Goal: Information Seeking & Learning: Find specific fact

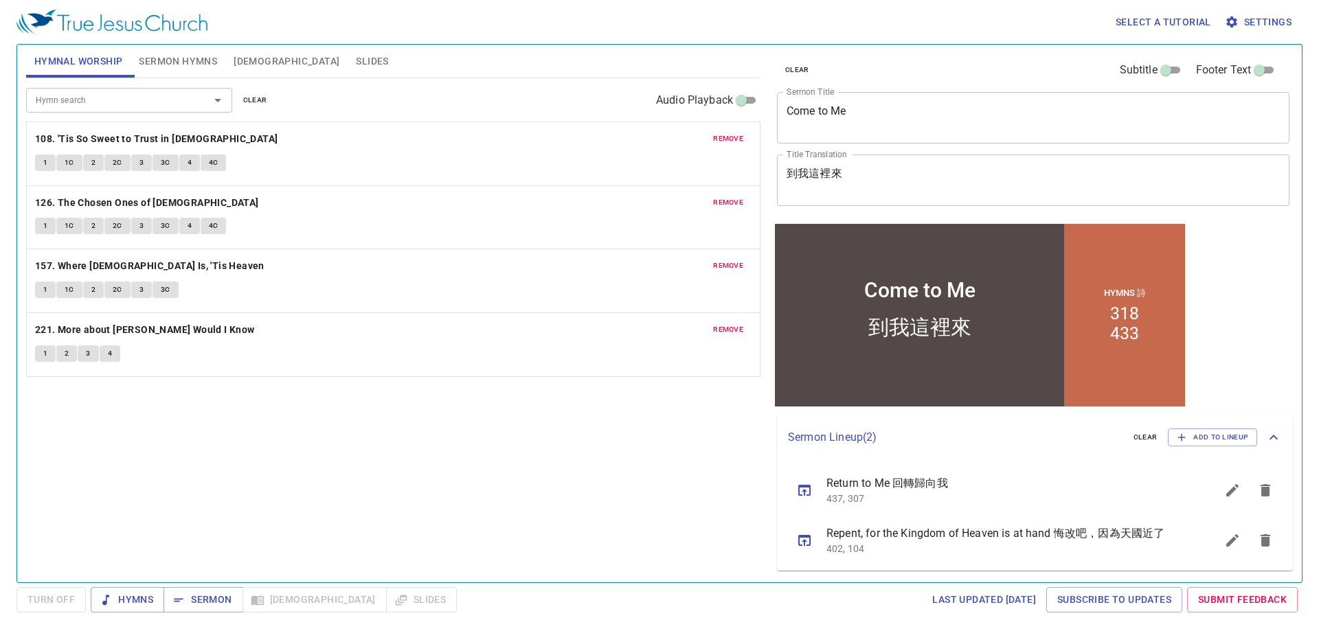
drag, startPoint x: 848, startPoint y: 113, endPoint x: 757, endPoint y: 120, distance: 91.7
click at [757, 120] on div "Hymnal Worship Sermon Hymns Bible Slides Hymn search Hymn search clear Audio Pl…" at bounding box center [660, 308] width 1278 height 538
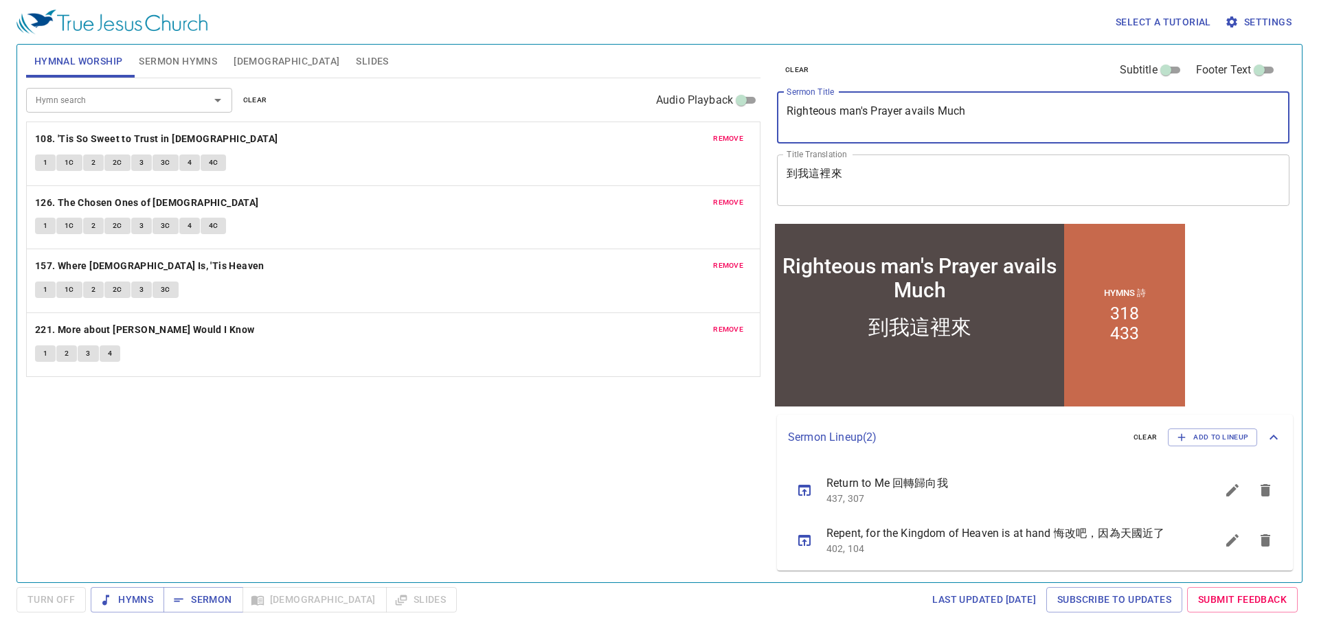
click at [915, 113] on textarea "Righteous man's Prayer avails Much" at bounding box center [1033, 117] width 493 height 26
click at [848, 117] on textarea "Righteous man's Prayer Avails Much" at bounding box center [1033, 117] width 493 height 26
type textarea "Righteous Man's Prayer Avails Much"
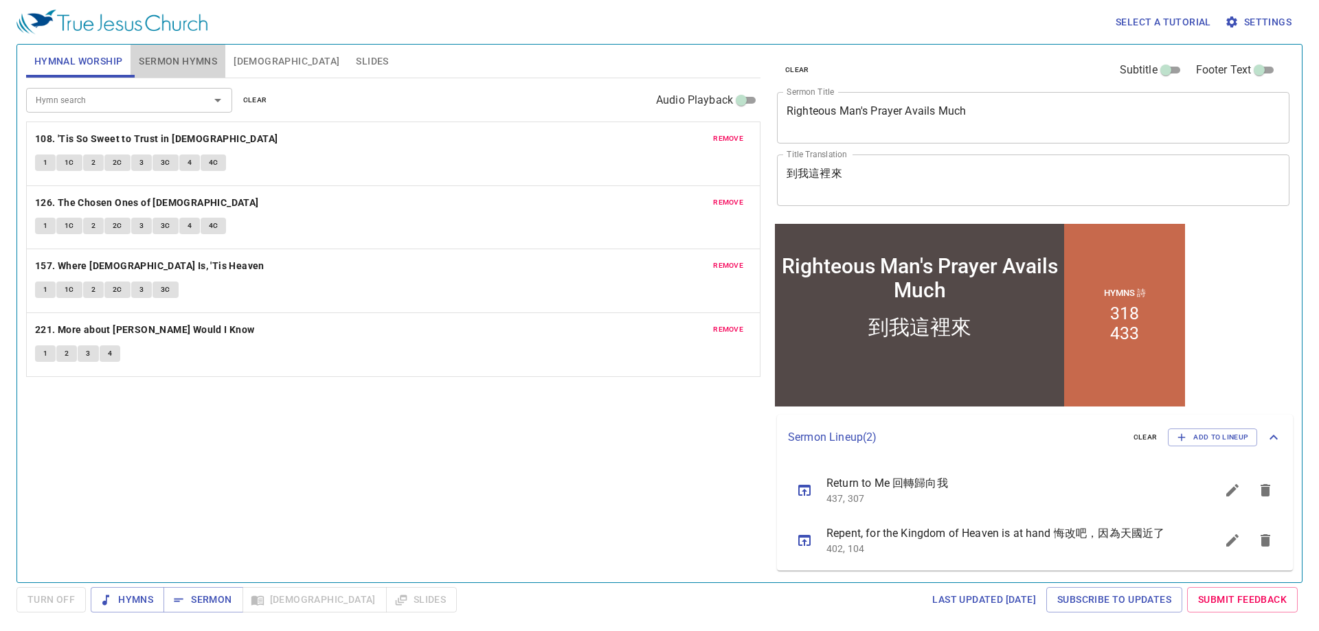
click at [177, 60] on span "Sermon Hymns" at bounding box center [178, 61] width 78 height 17
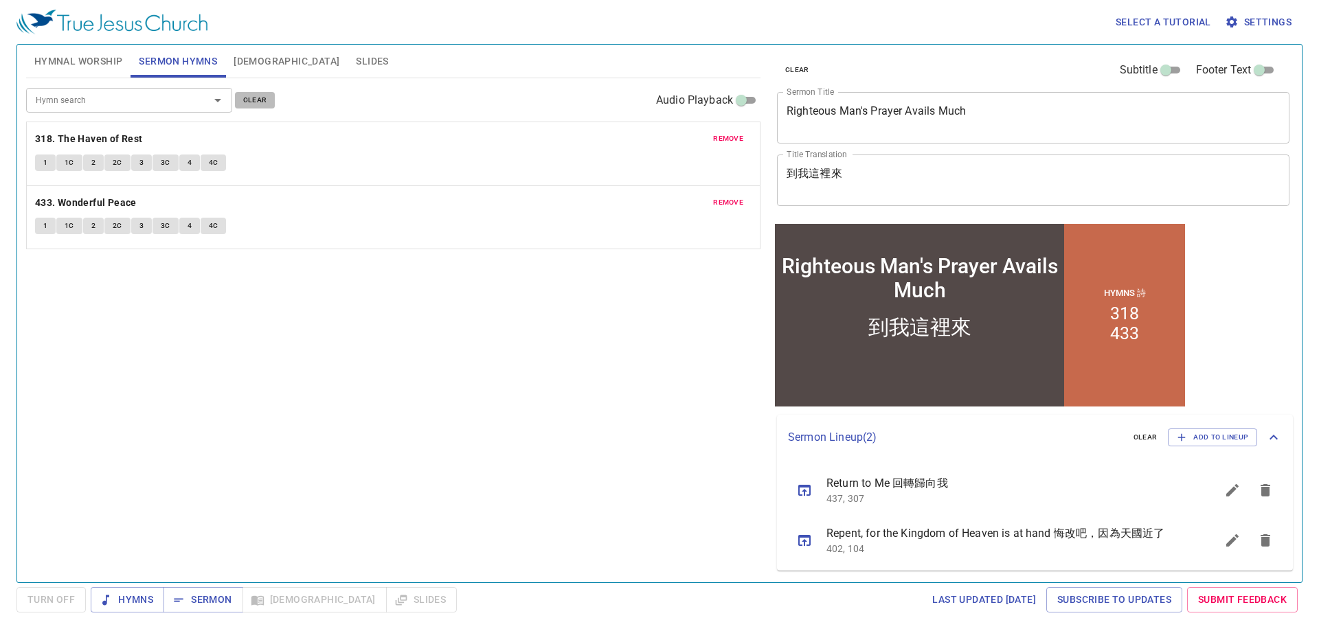
click at [258, 99] on span "clear" at bounding box center [255, 100] width 24 height 12
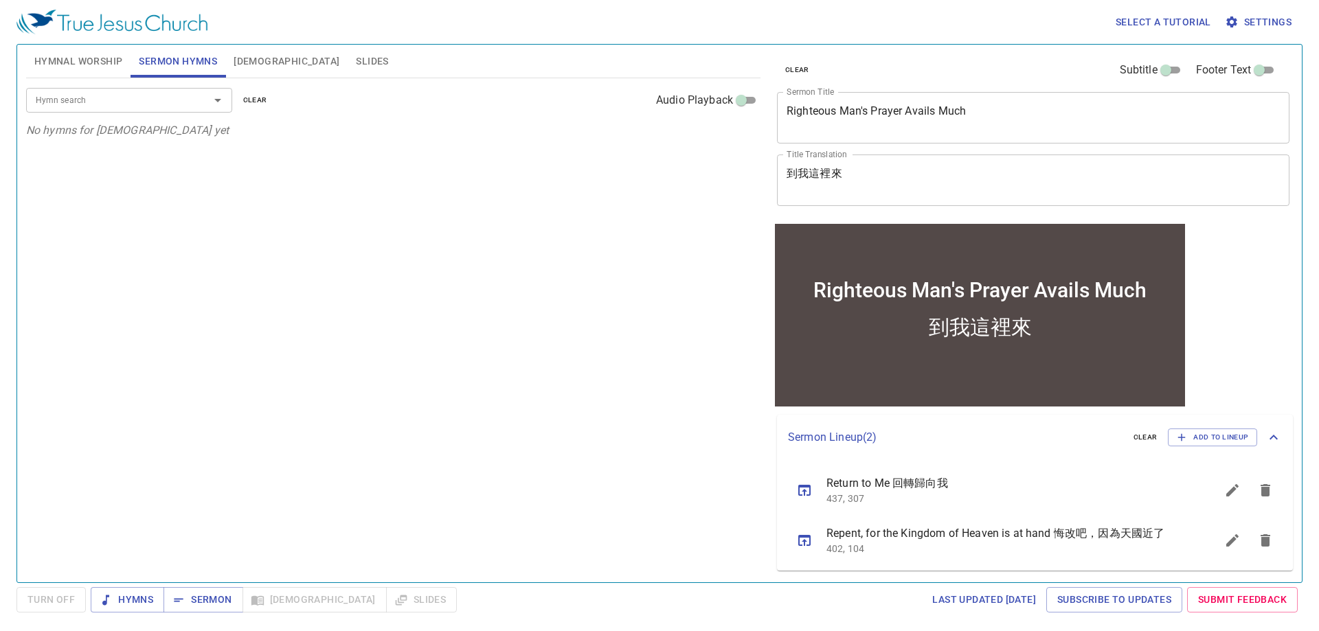
click at [188, 96] on div "Hymn search" at bounding box center [129, 100] width 206 height 24
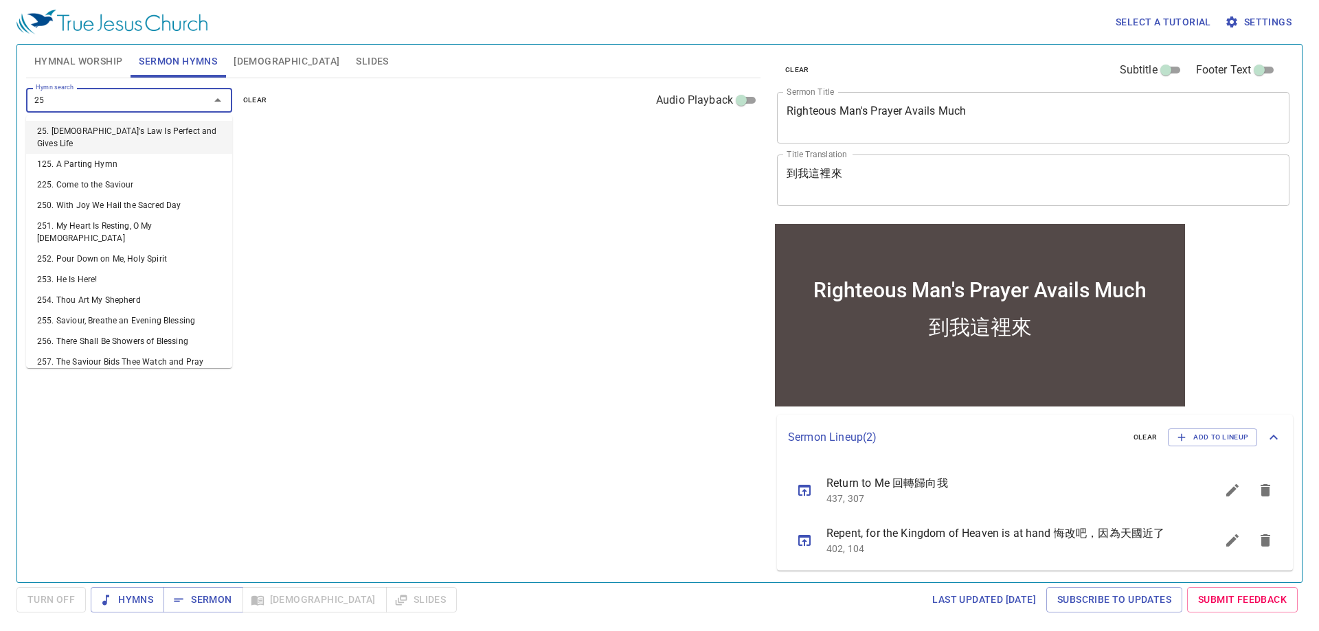
type input "259"
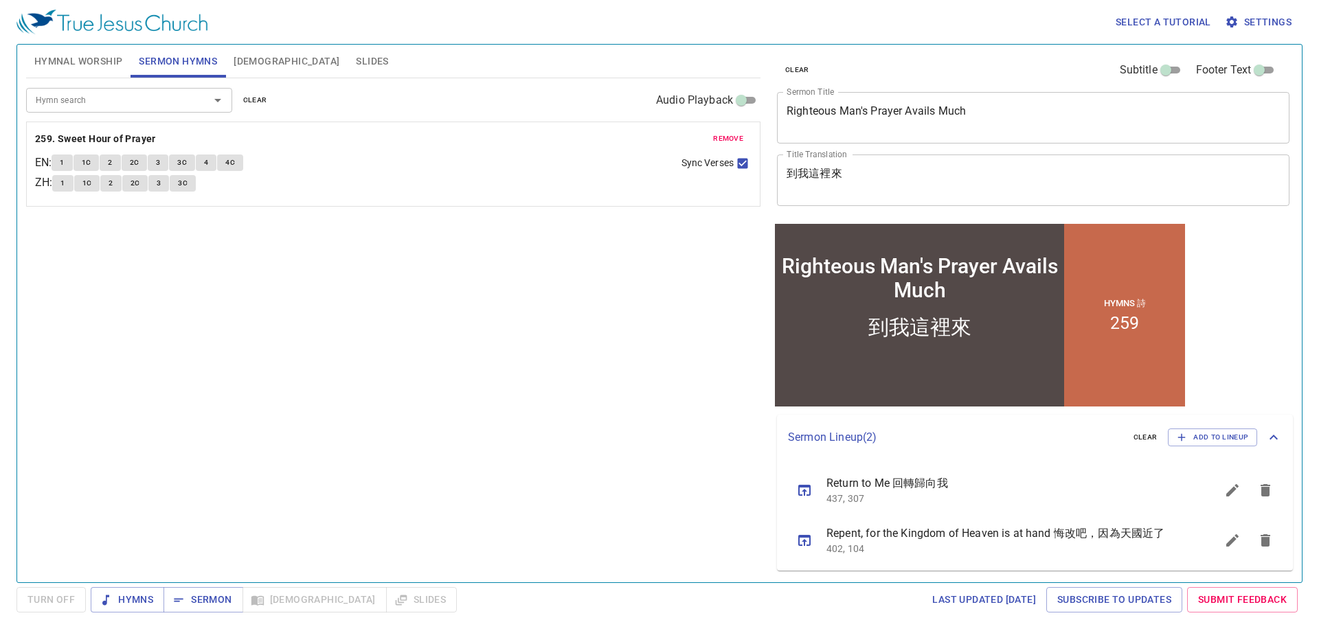
click at [918, 177] on textarea "到我這裡來" at bounding box center [1033, 180] width 493 height 26
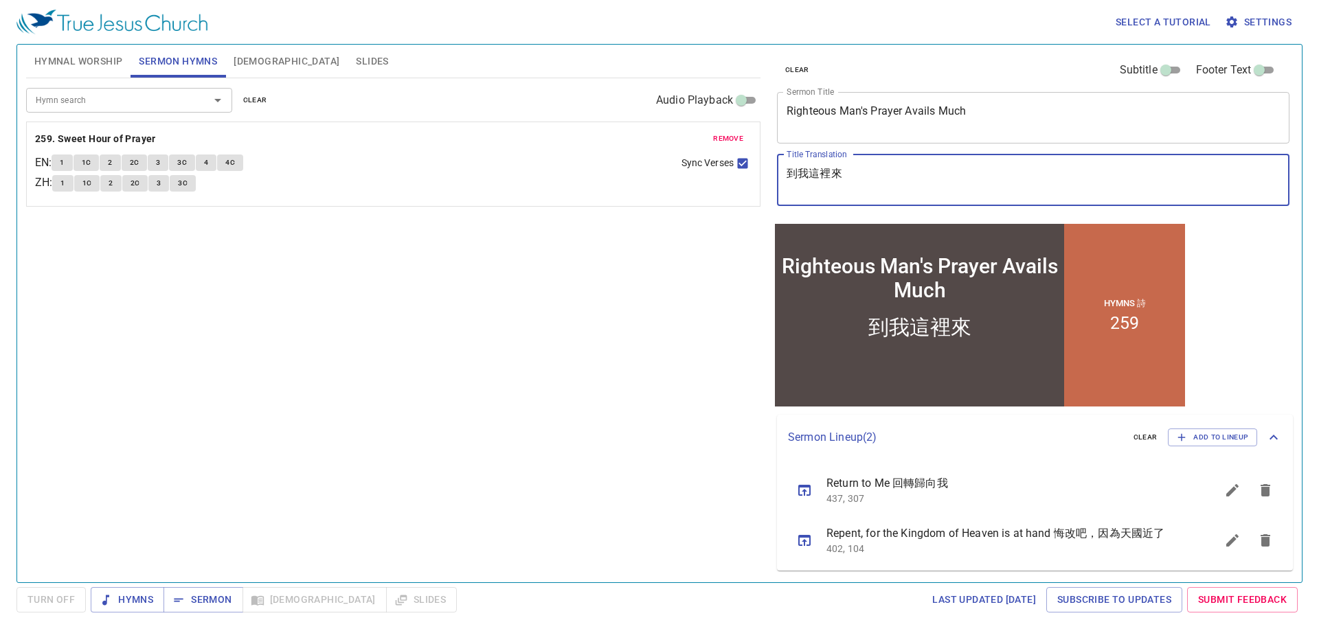
click at [918, 177] on textarea "到我這裡來" at bounding box center [1033, 180] width 493 height 26
type textarea "ㄋ"
type textarea "一"
type textarea "義人的[DEMOGRAPHIC_DATA]是大有功效"
click at [0, 0] on span "Sermon" at bounding box center [0, 0] width 0 height 0
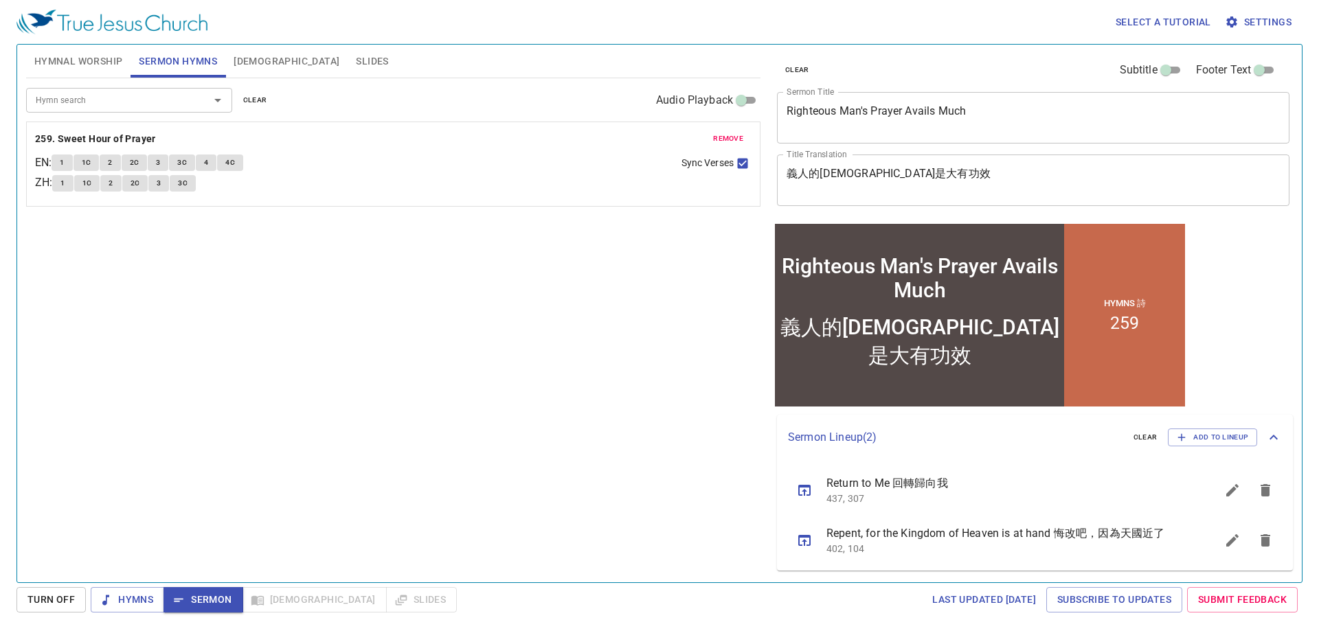
click at [215, 261] on div "Hymn search Hymn search clear Audio Playback remove 259. Sweet Hour of Prayer E…" at bounding box center [393, 324] width 734 height 493
click at [104, 135] on b "259. Sweet Hour of Prayer" at bounding box center [95, 139] width 121 height 17
click at [62, 160] on button "1" at bounding box center [62, 163] width 21 height 16
click at [98, 159] on button "1C" at bounding box center [87, 163] width 26 height 16
click at [112, 164] on span "2" at bounding box center [110, 163] width 4 height 12
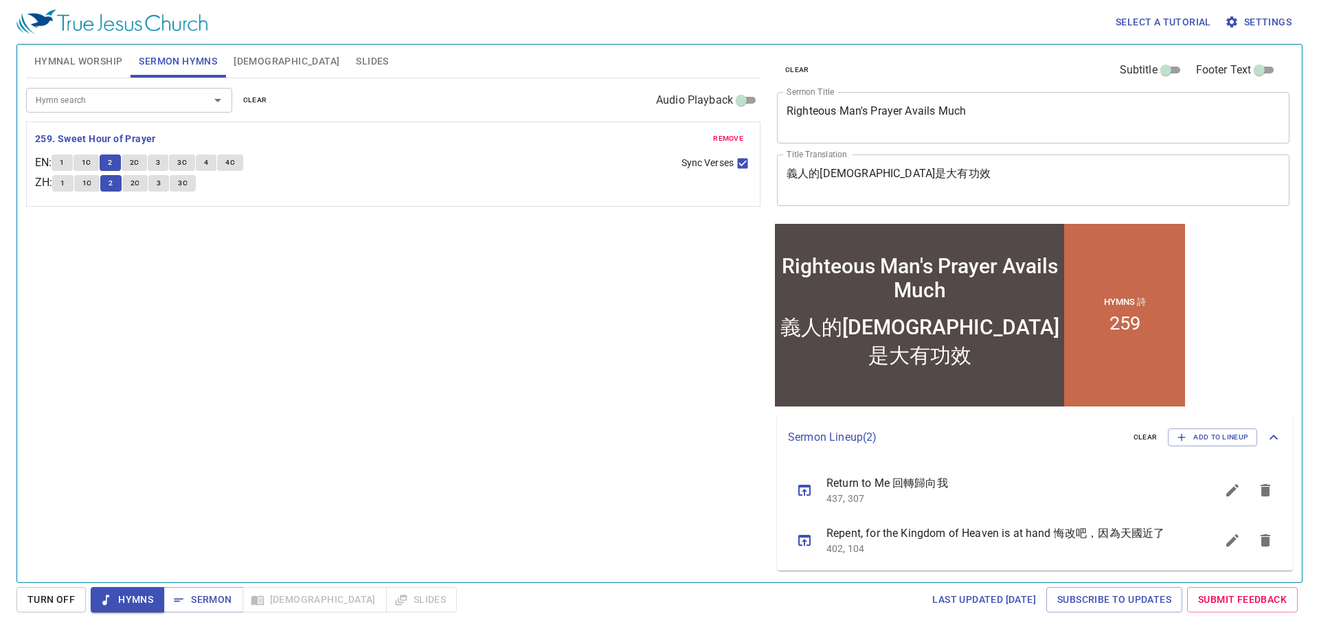
click at [135, 166] on span "2C" at bounding box center [135, 163] width 10 height 12
click at [166, 165] on button "3" at bounding box center [158, 163] width 21 height 16
click at [187, 159] on span "3C" at bounding box center [182, 163] width 10 height 12
click at [0, 0] on span "Sermon" at bounding box center [0, 0] width 0 height 0
click at [249, 54] on span "[DEMOGRAPHIC_DATA]" at bounding box center [287, 61] width 106 height 17
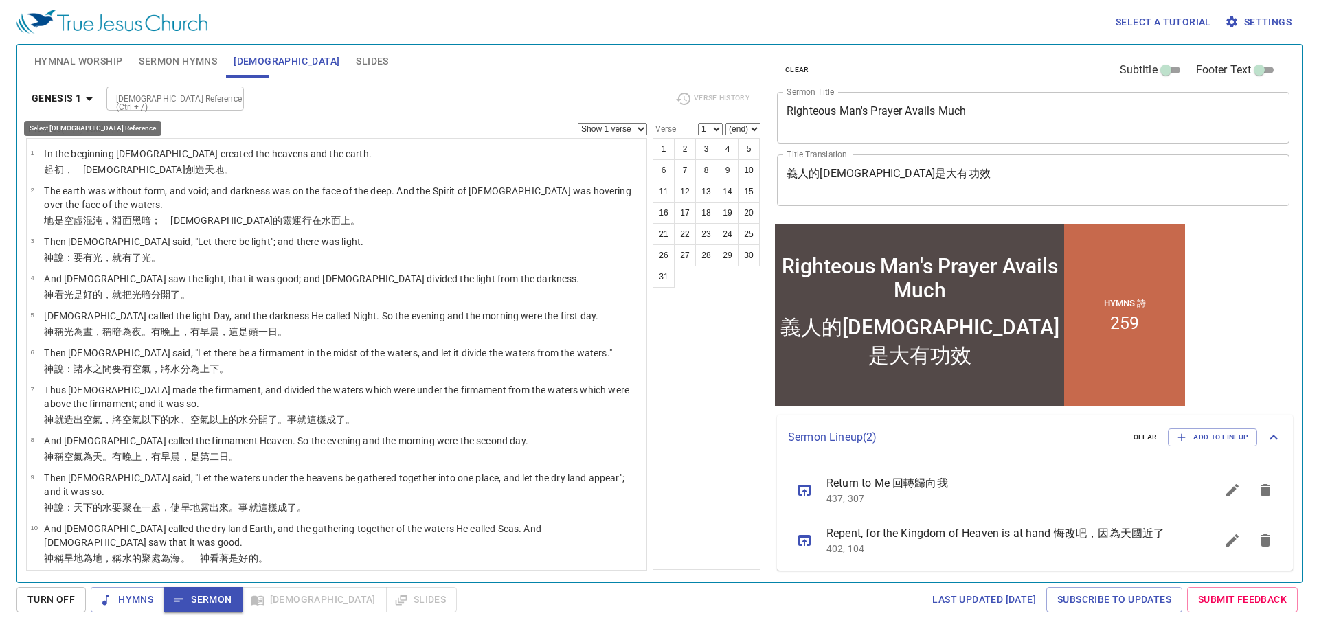
click at [94, 98] on icon "button" at bounding box center [89, 99] width 16 height 16
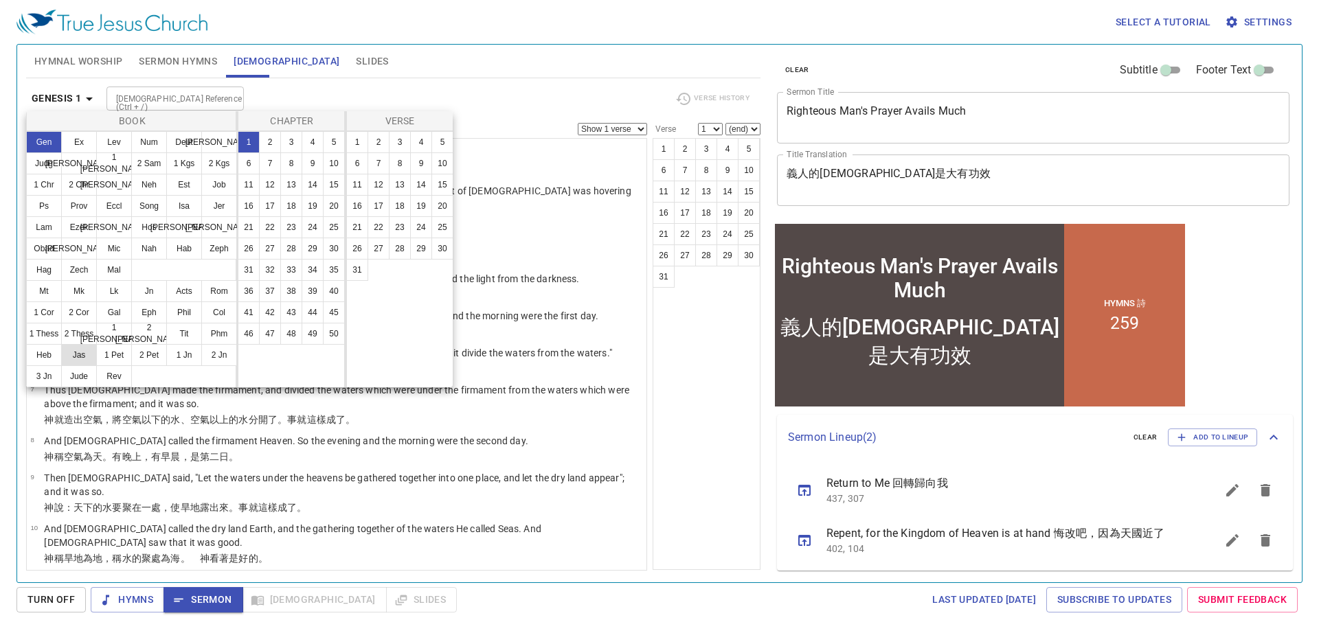
click at [0, 0] on button "Jas" at bounding box center [0, 0] width 0 height 0
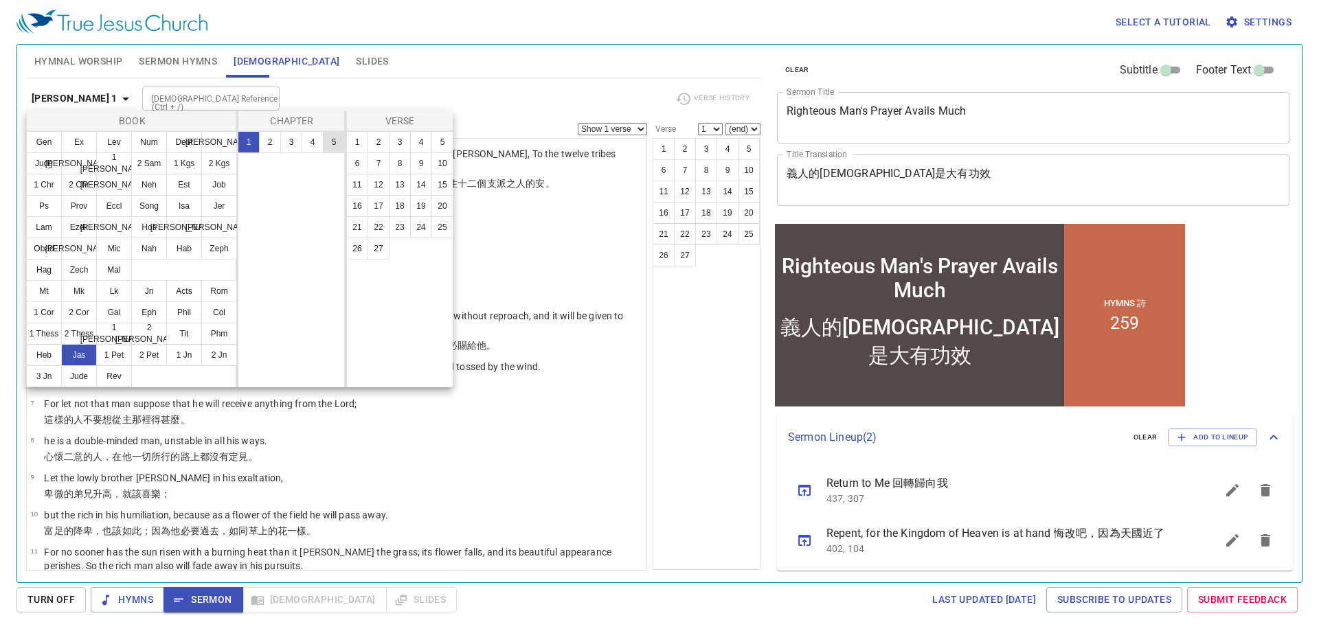
click at [0, 0] on button "5" at bounding box center [0, 0] width 0 height 0
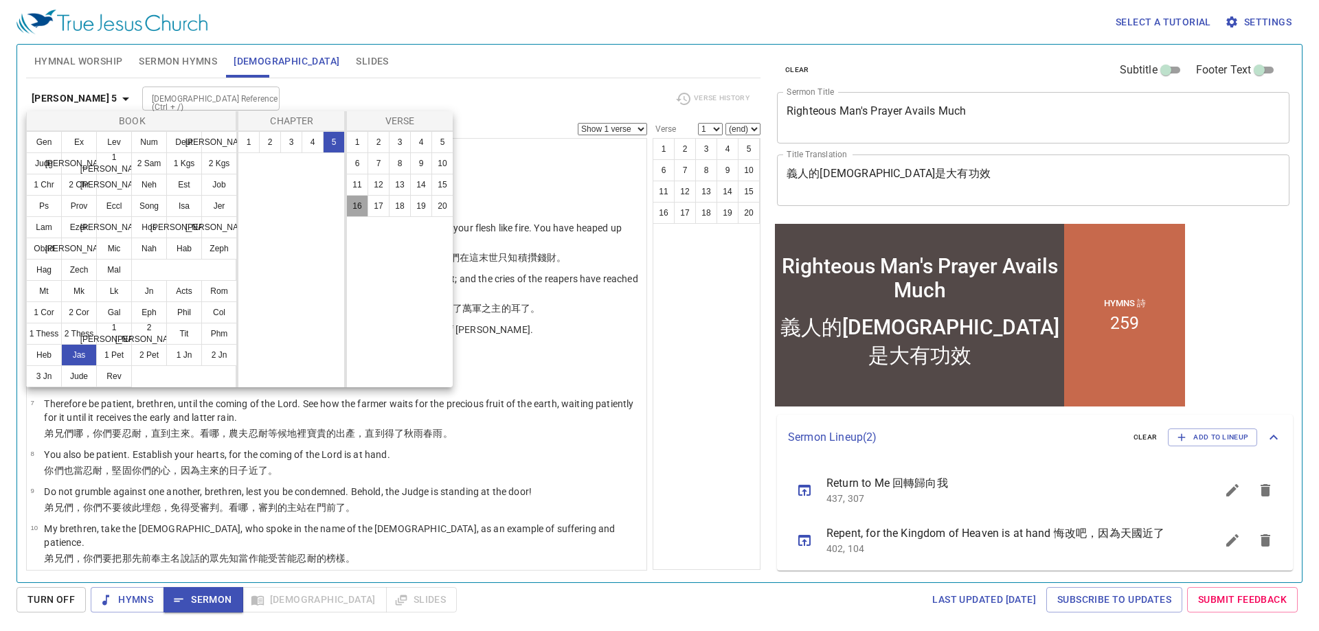
click at [352, 205] on button "16" at bounding box center [357, 206] width 22 height 22
select select "16"
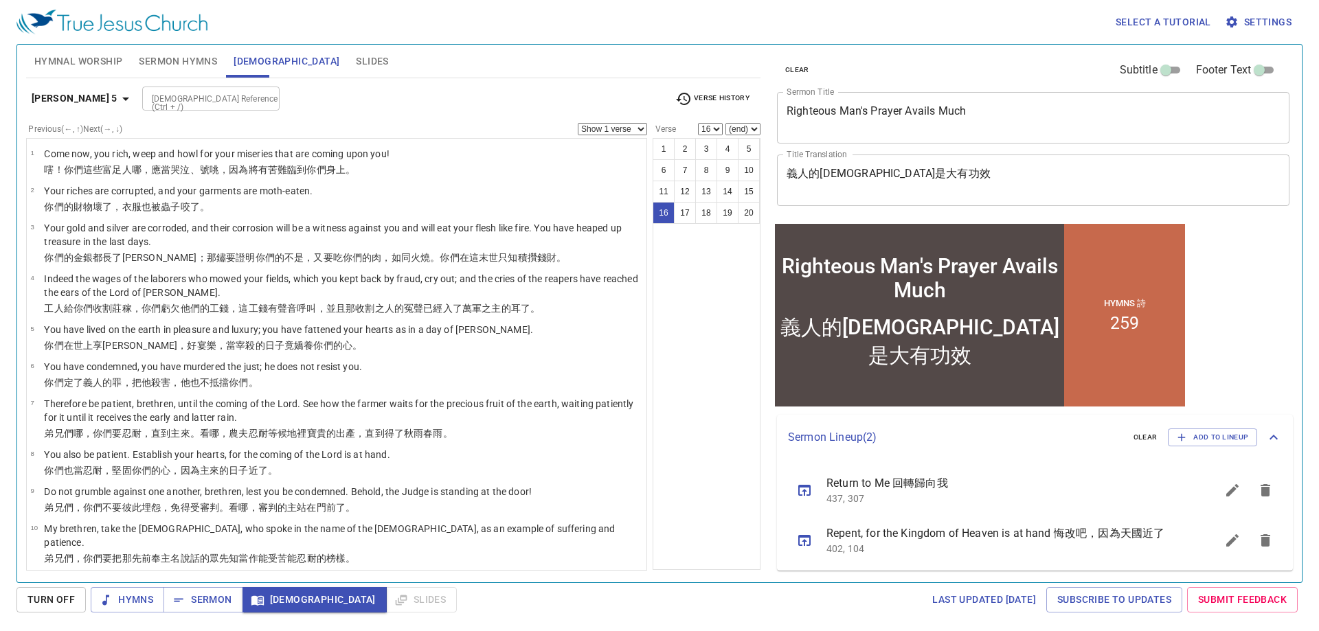
scroll to position [445, 0]
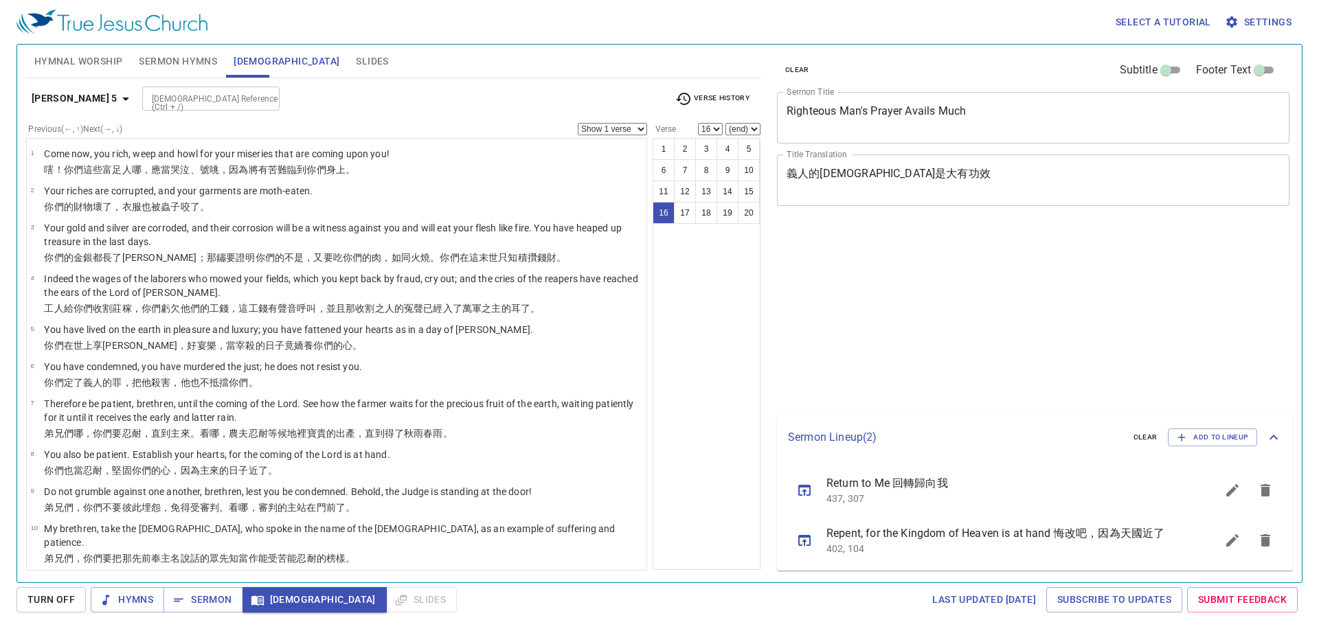
select select "16"
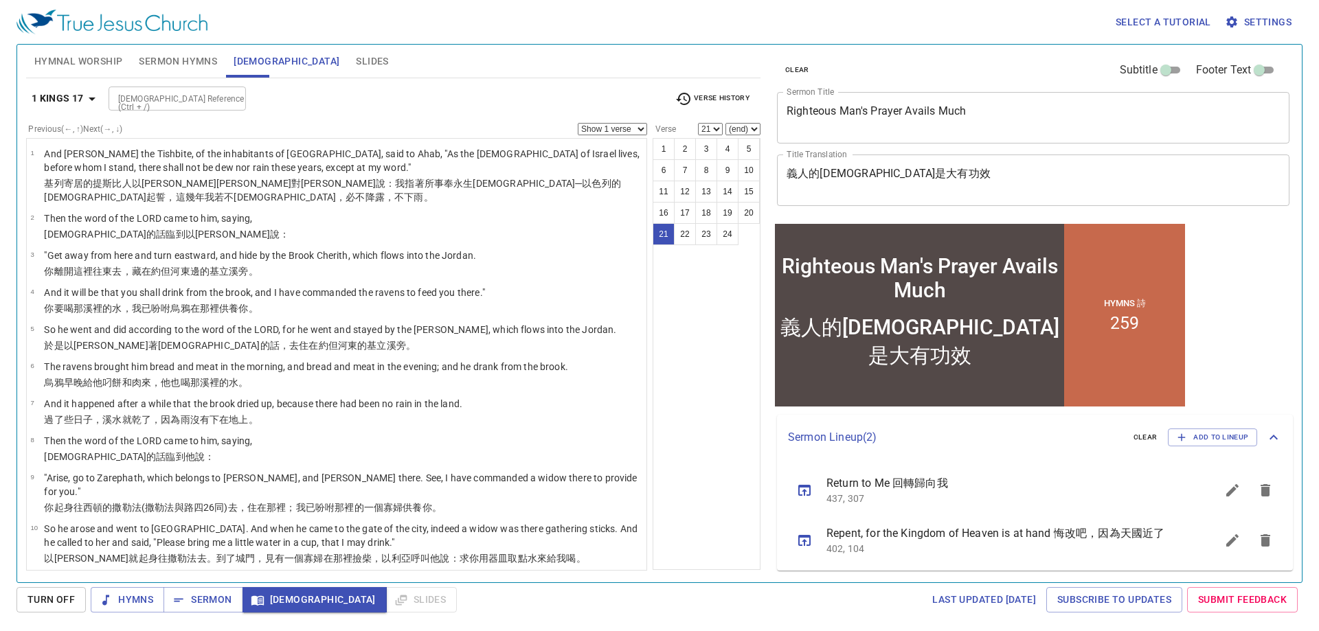
scroll to position [648, 0]
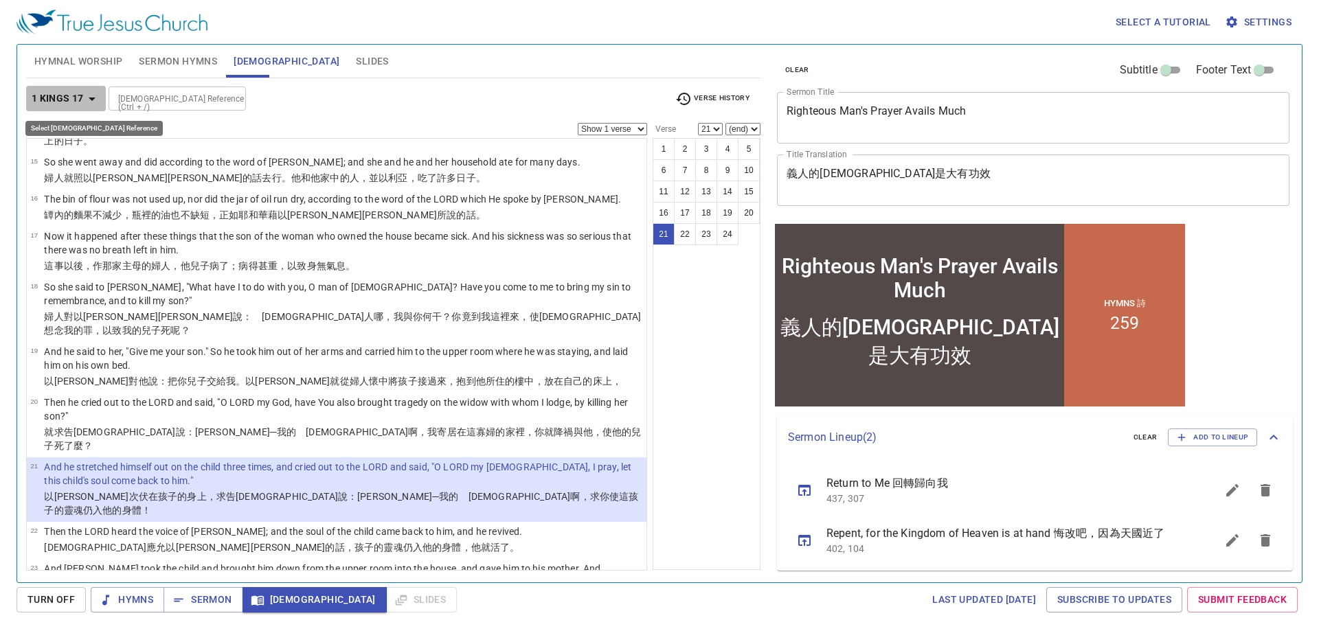
click at [63, 96] on b "1 Kings 17" at bounding box center [58, 98] width 52 height 17
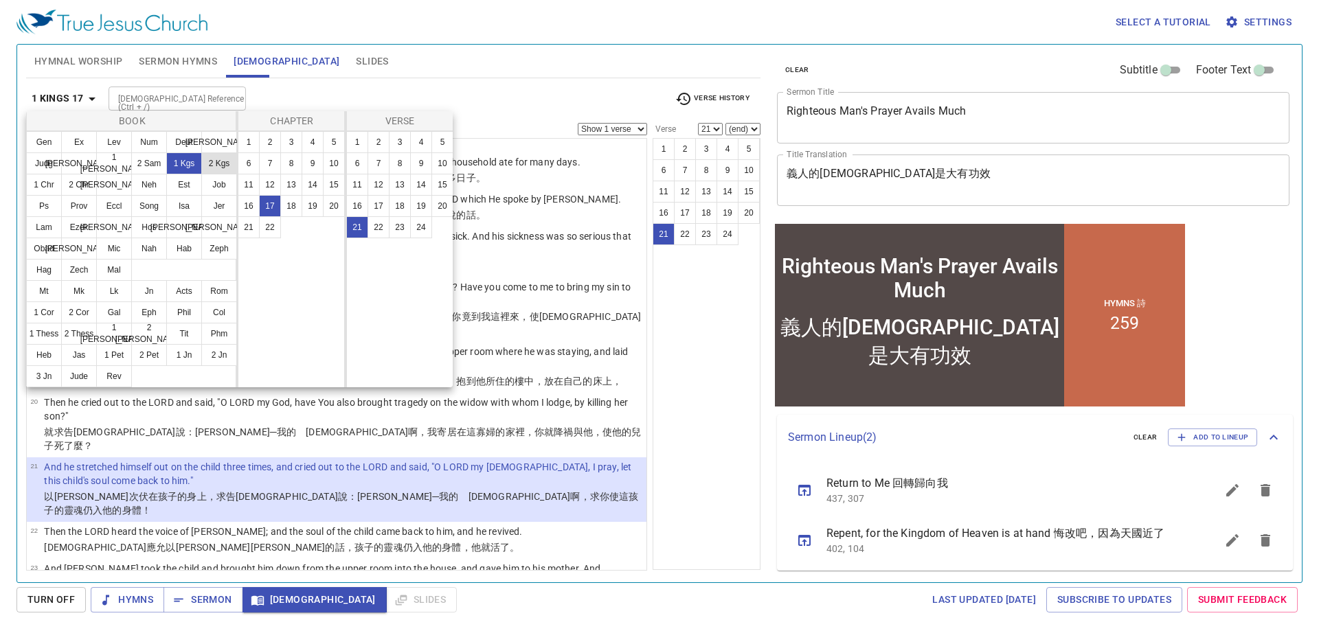
click at [211, 163] on button "2 Kgs" at bounding box center [219, 164] width 36 height 22
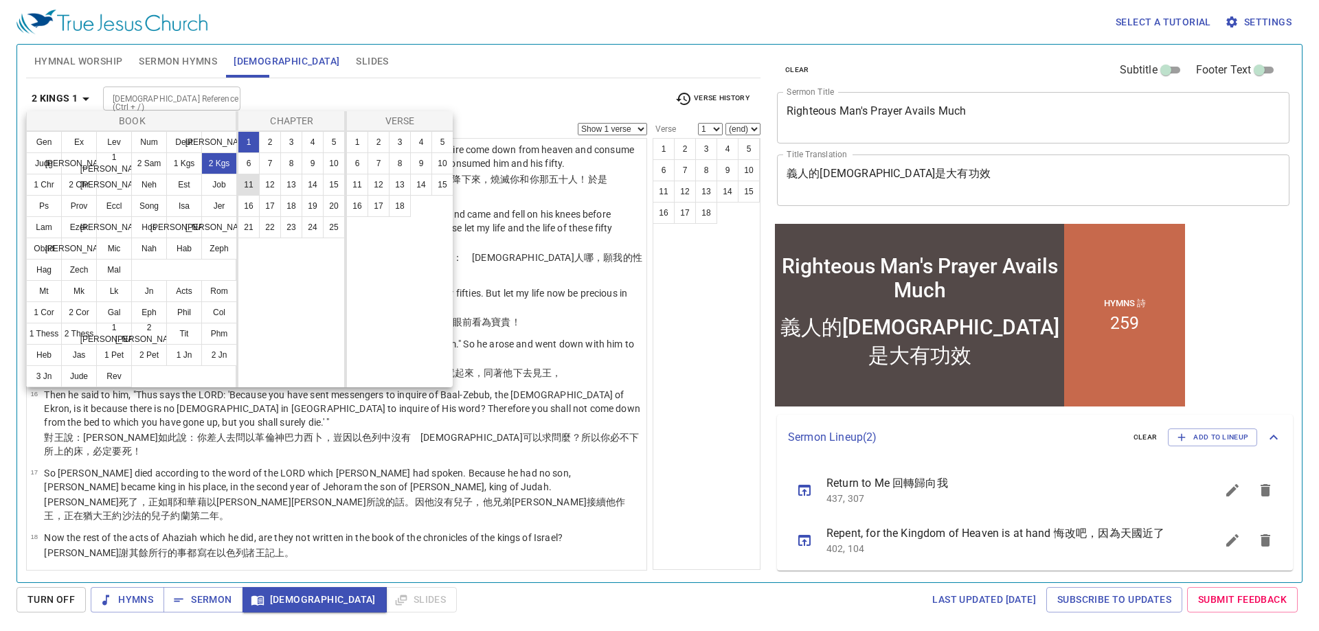
scroll to position [0, 0]
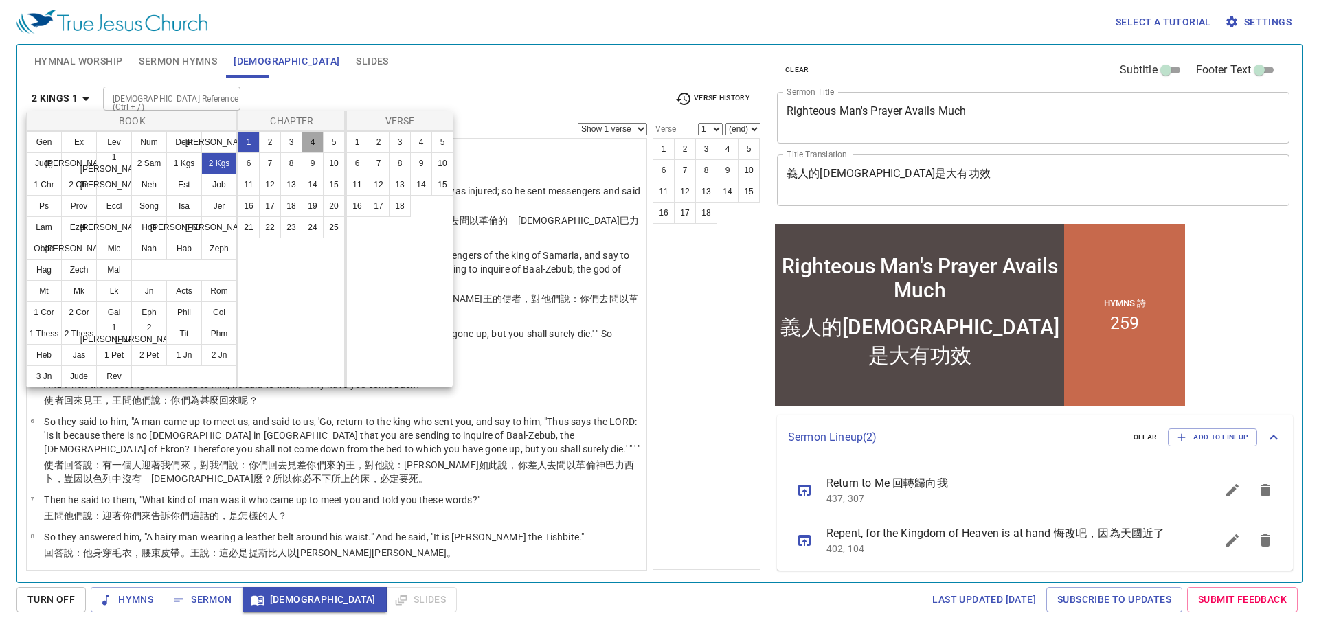
click at [309, 142] on button "4" at bounding box center [313, 142] width 22 height 22
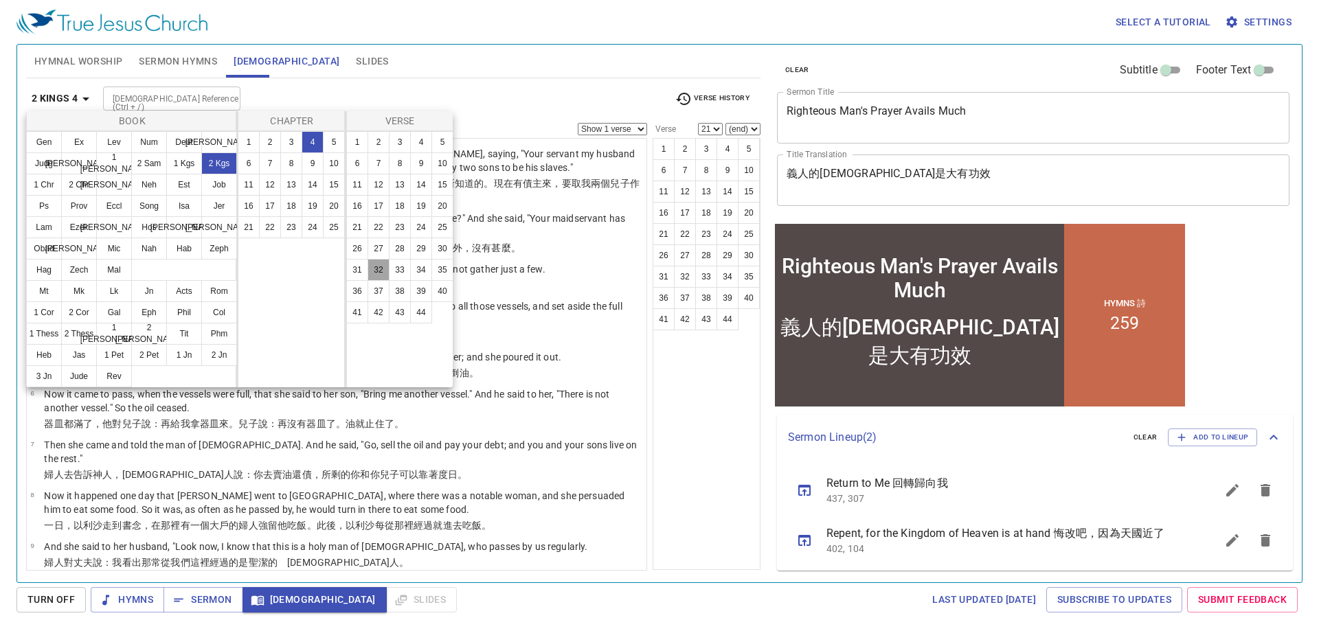
click at [0, 0] on button "32" at bounding box center [0, 0] width 0 height 0
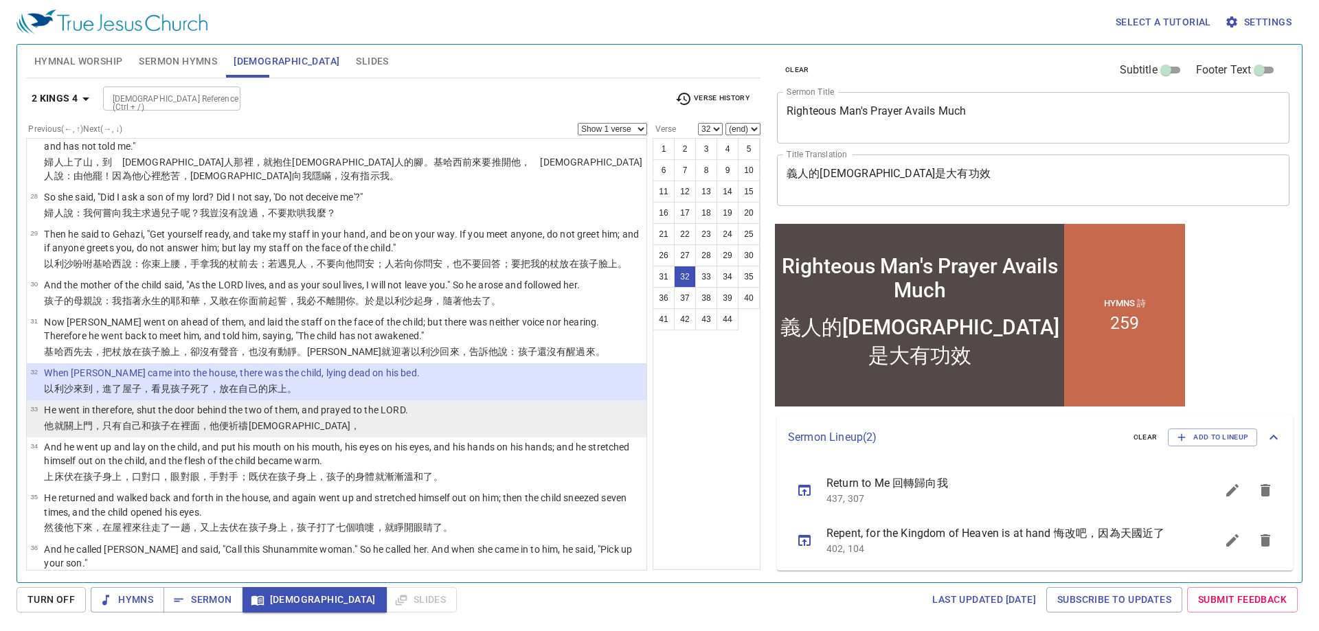
click at [412, 400] on li "33 He went in therefore, shut the door behind the two of them, and prayed to th…" at bounding box center [337, 418] width 620 height 37
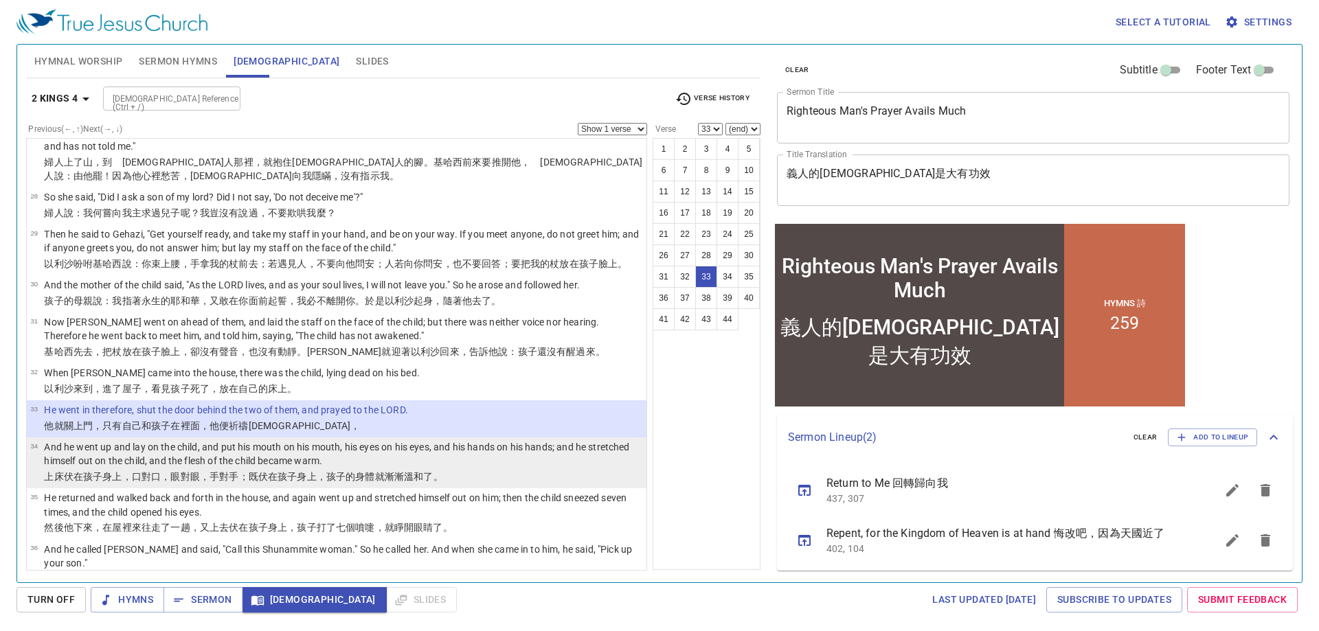
click at [418, 440] on p "And he went up and lay on the child, and put his mouth on his mouth, his eyes o…" at bounding box center [343, 453] width 598 height 27
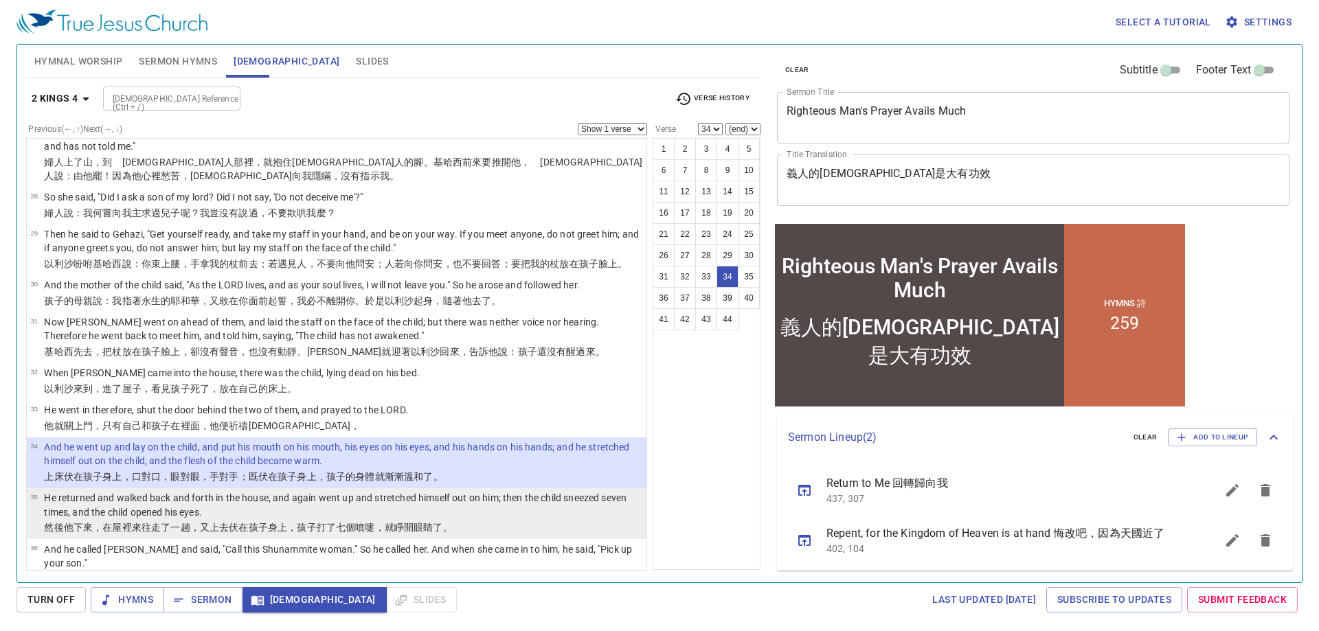
click at [431, 491] on p "He returned and walked back and forth in the house, and again went up and stret…" at bounding box center [343, 504] width 598 height 27
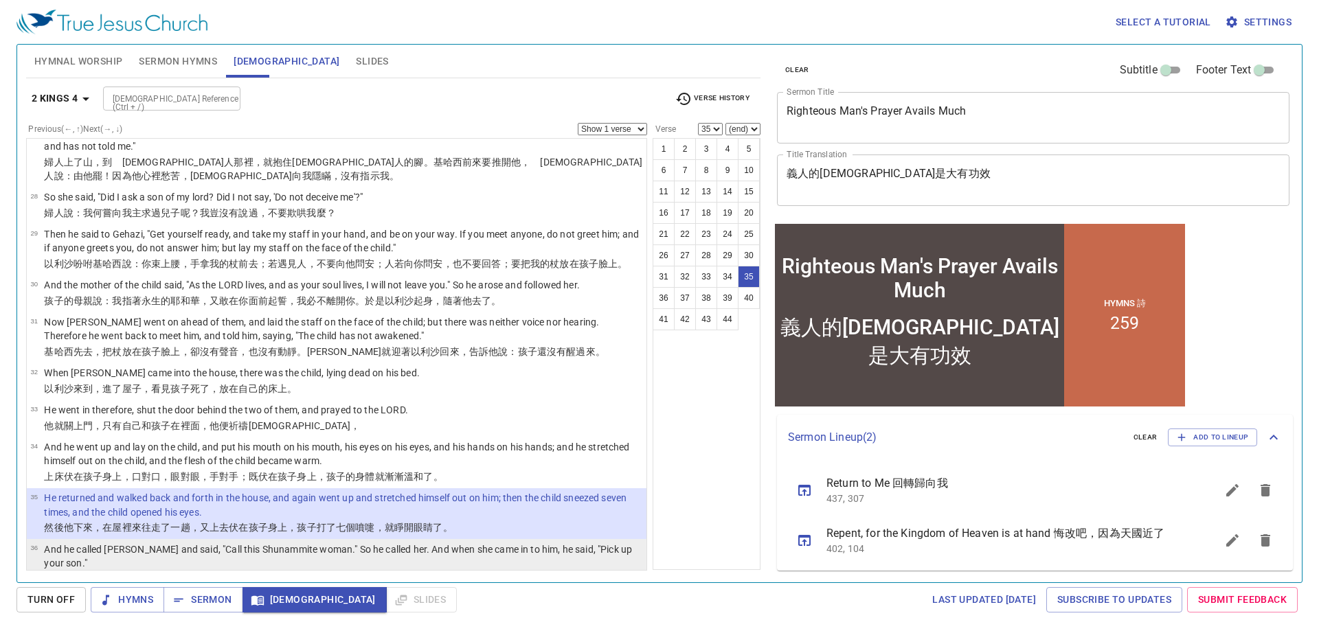
click at [568, 543] on p "And he called Gehazi and said, "Call this Shunammite woman." So he called her. …" at bounding box center [343, 556] width 598 height 27
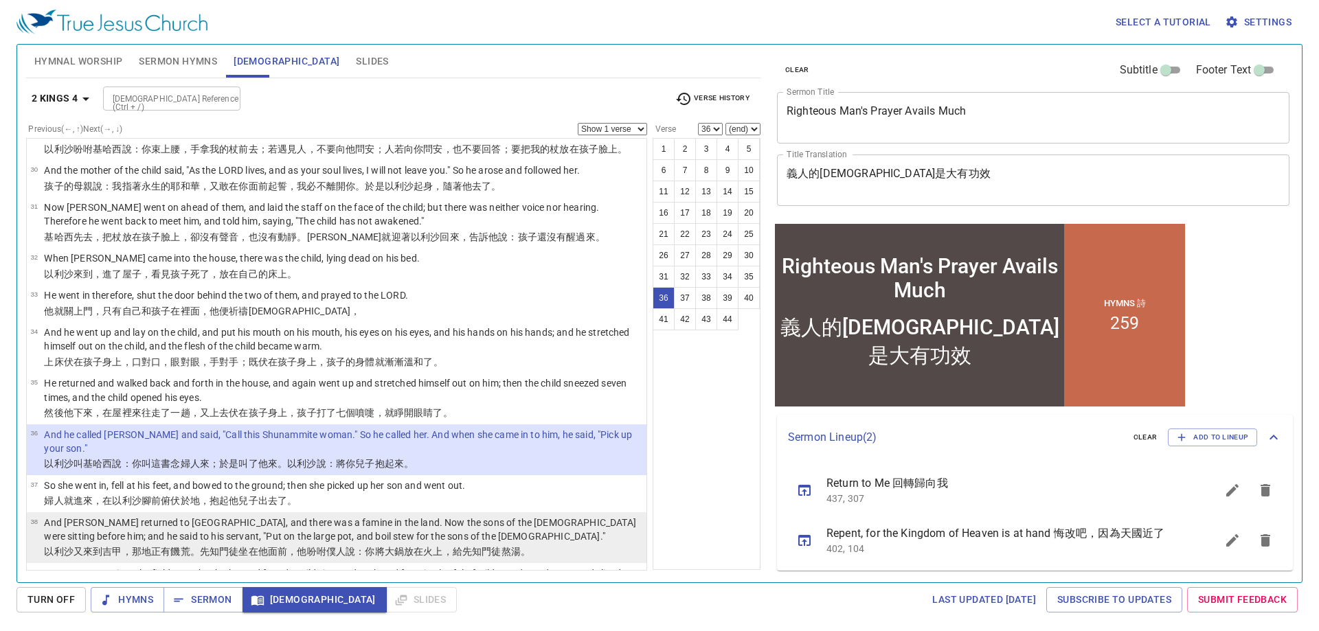
scroll to position [1315, 0]
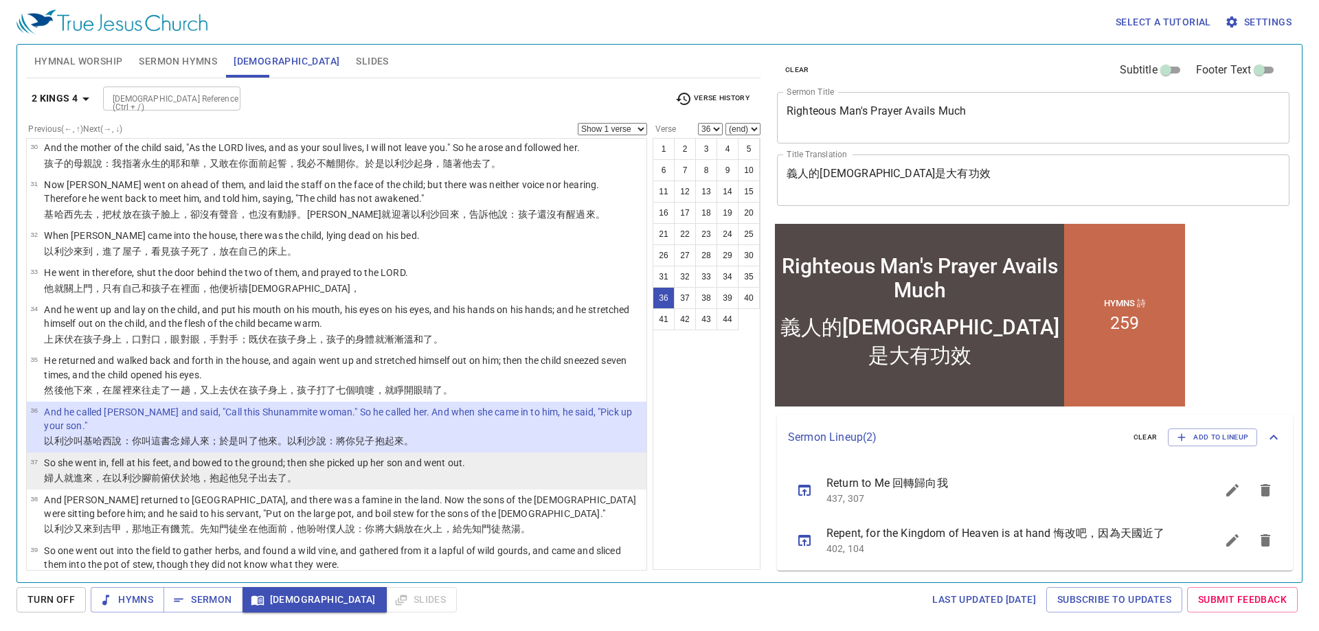
click at [440, 456] on p "So she went in, fell at his feet, and bowed to the ground; then she picked up h…" at bounding box center [254, 463] width 421 height 14
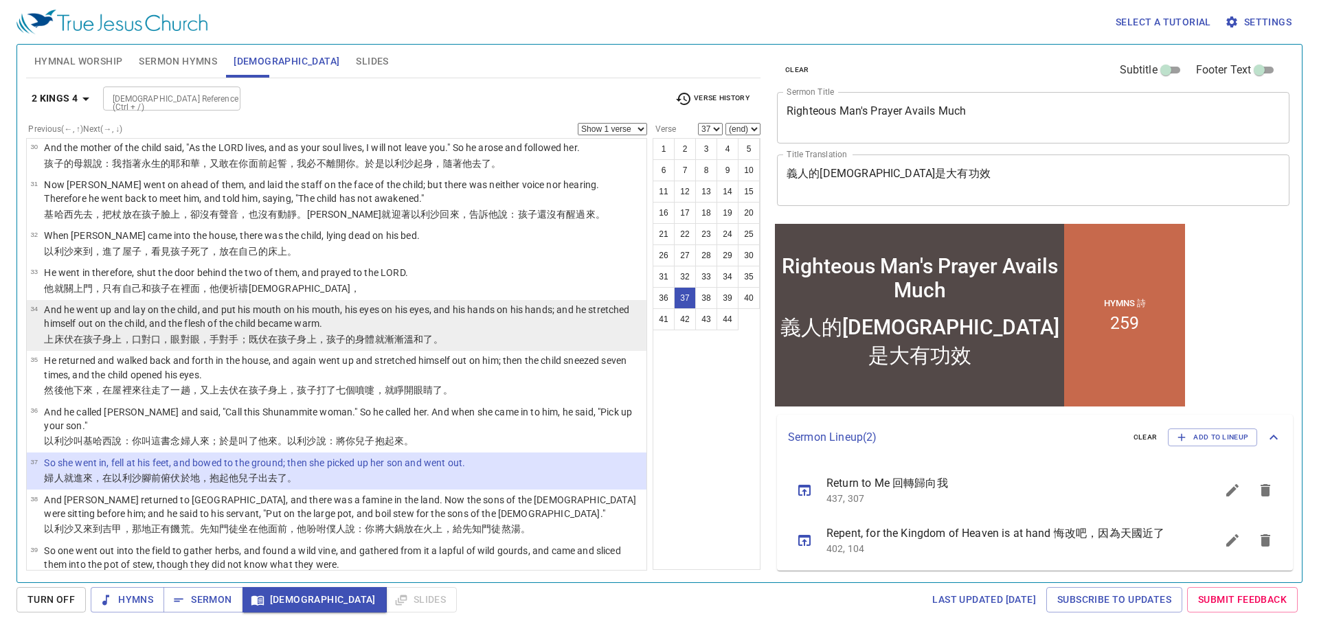
click at [470, 303] on p "And he went up and lay on the child, and put his mouth on his mouth, his eyes o…" at bounding box center [343, 316] width 598 height 27
select select "34"
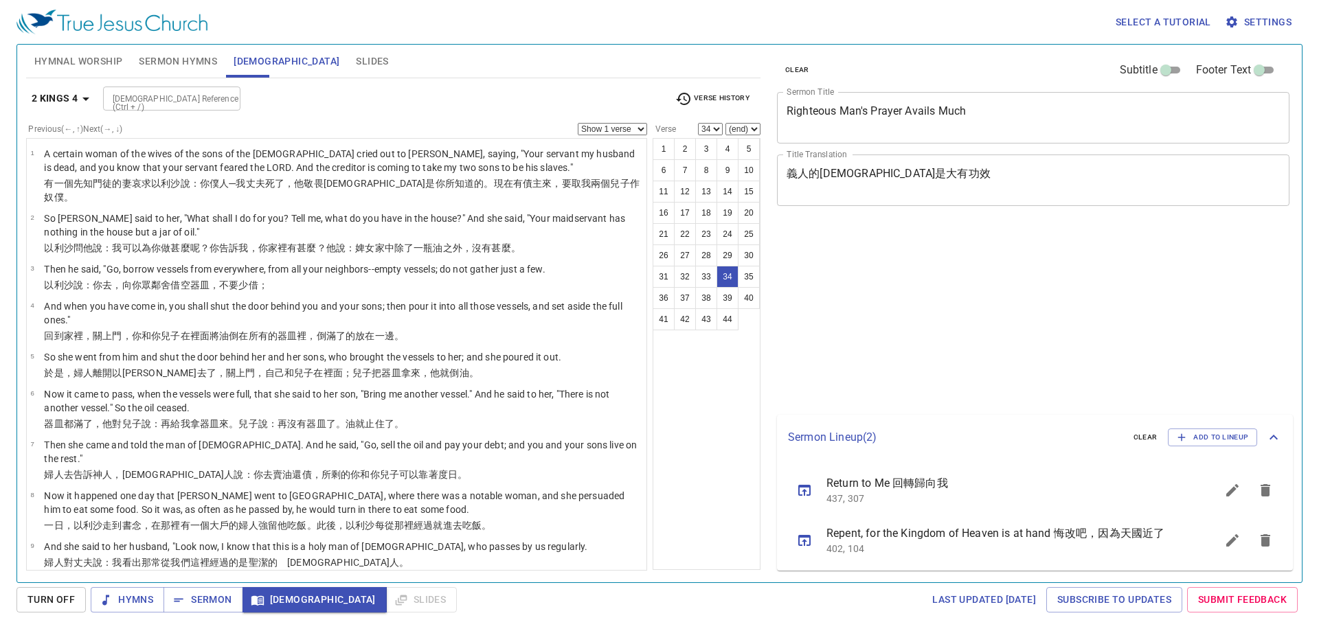
select select "34"
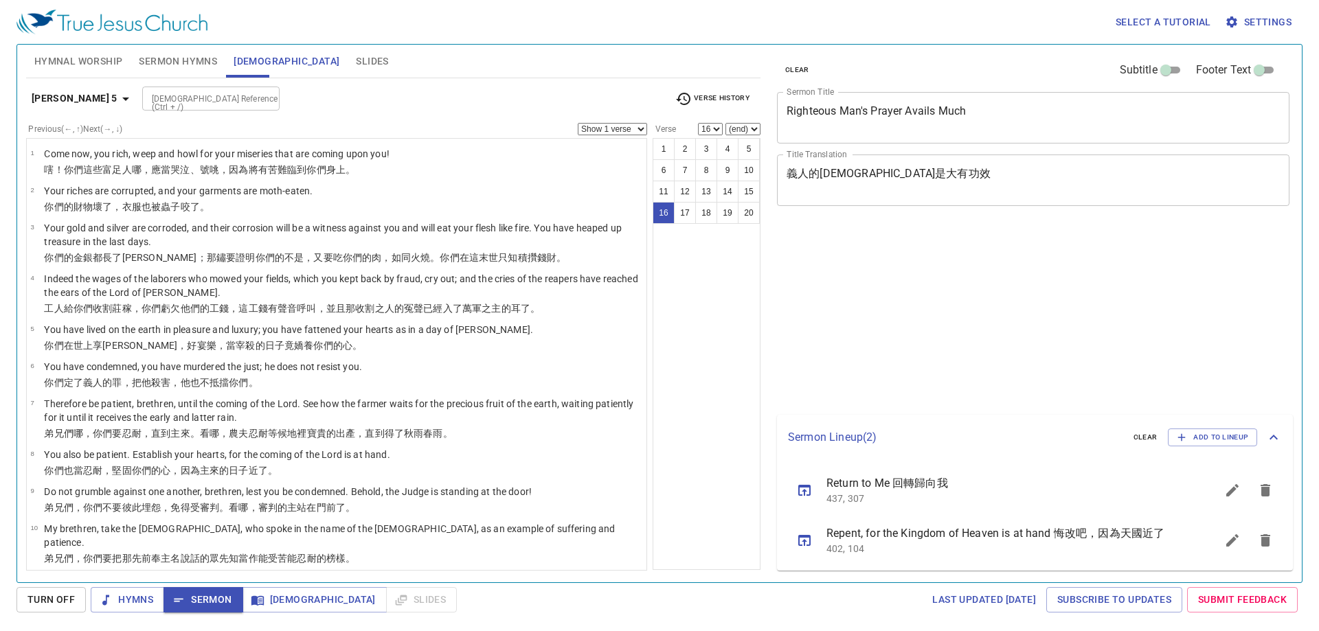
select select "16"
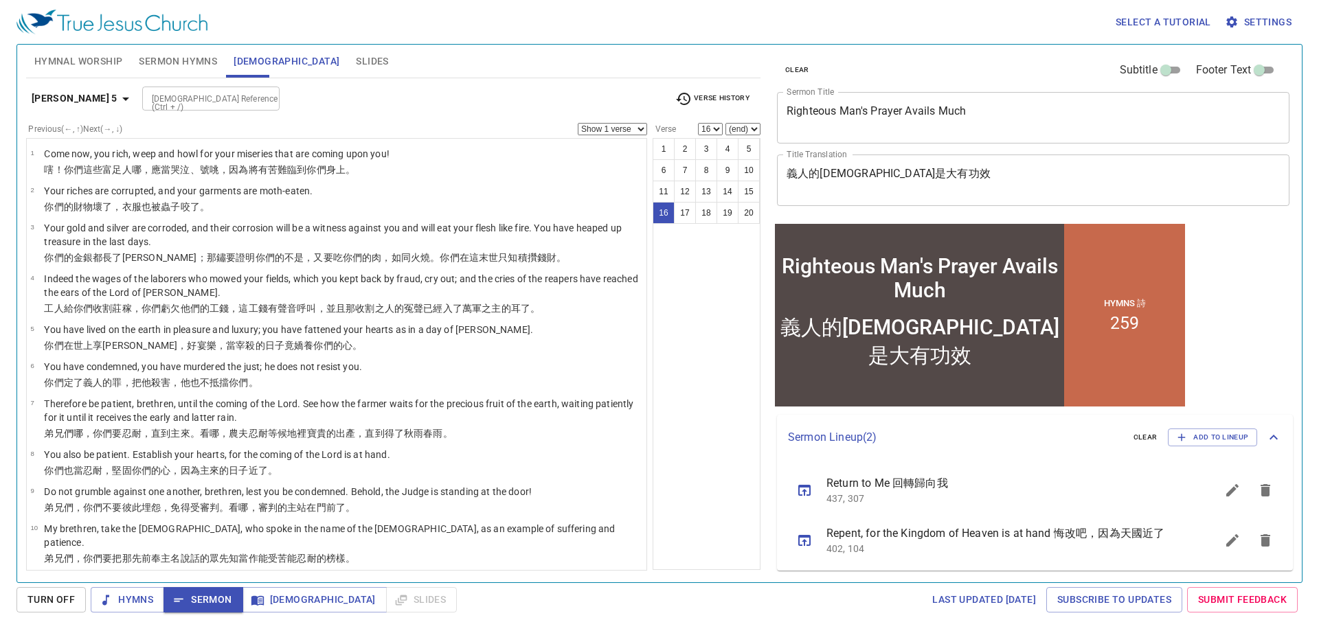
scroll to position [445, 0]
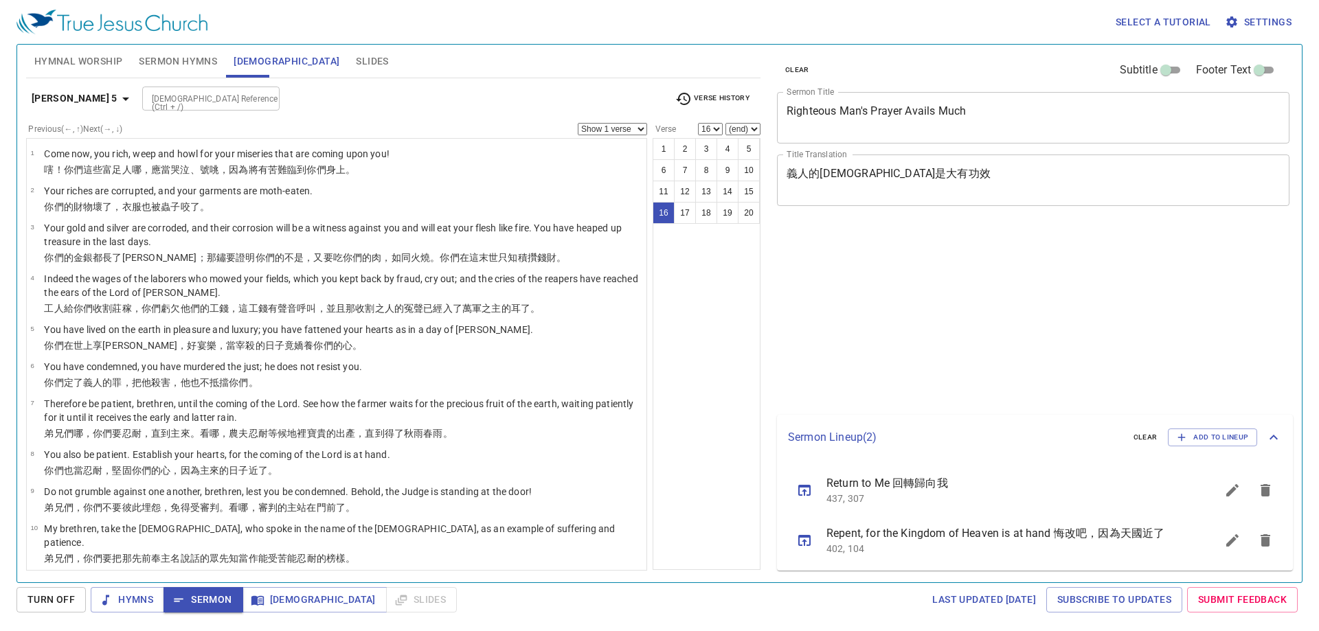
select select "16"
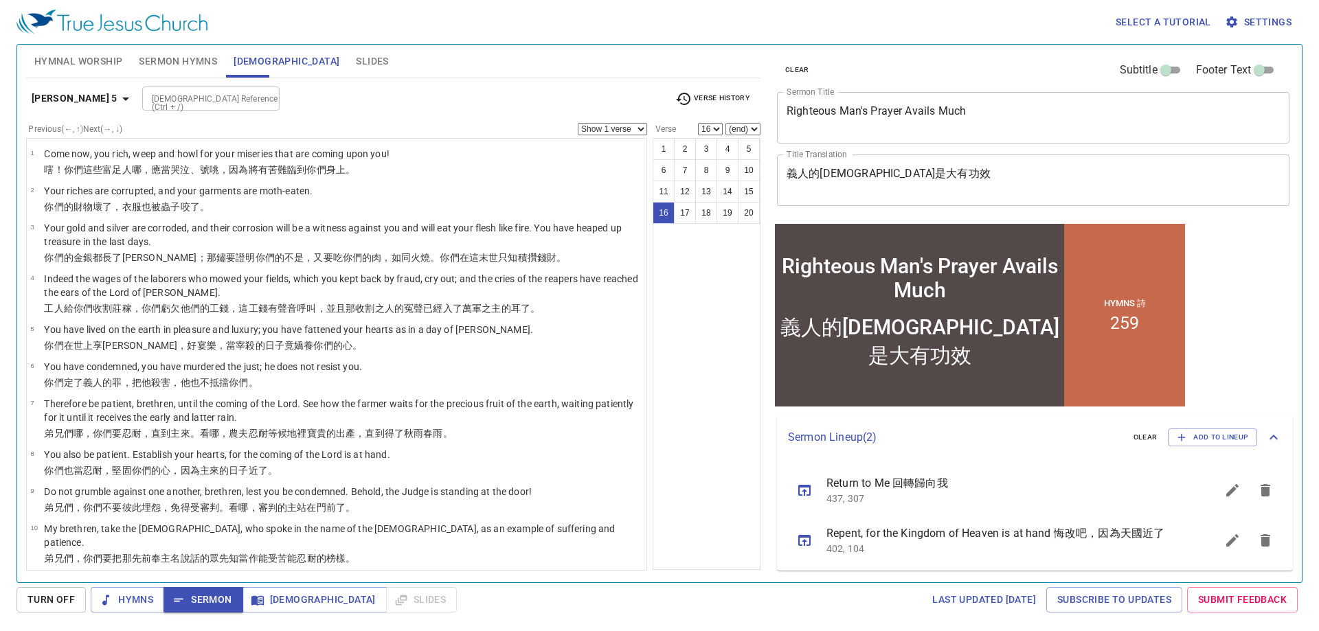
scroll to position [445, 0]
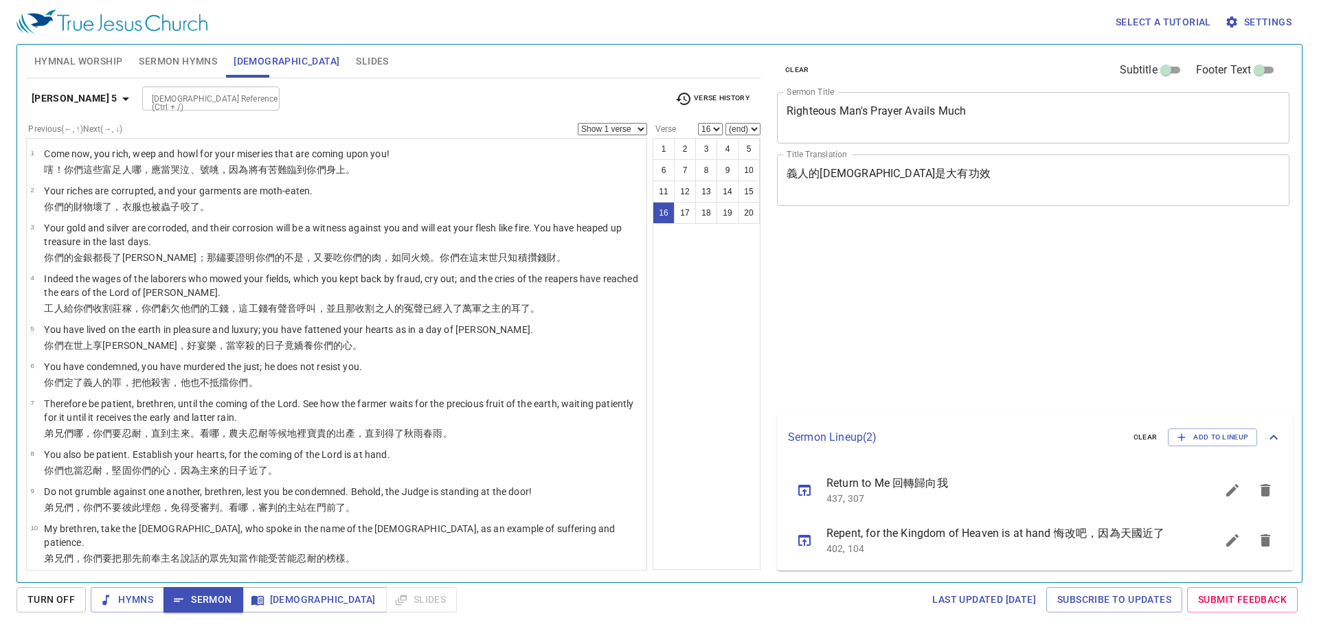
select select "16"
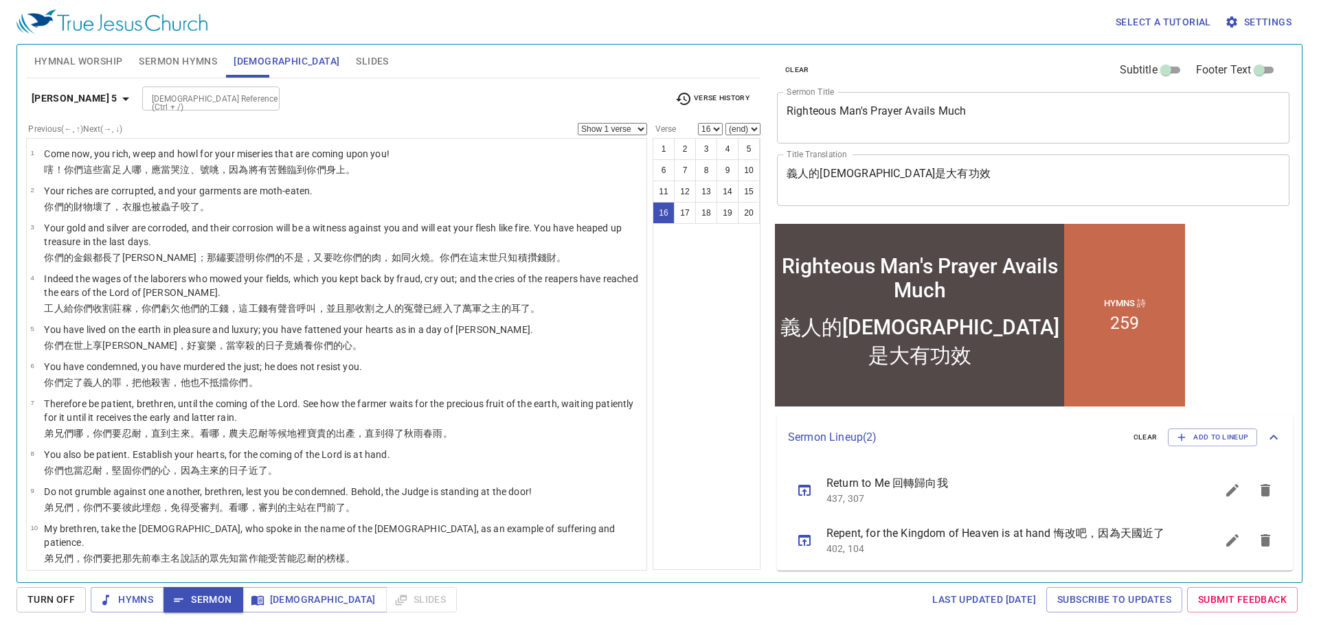
scroll to position [445, 0]
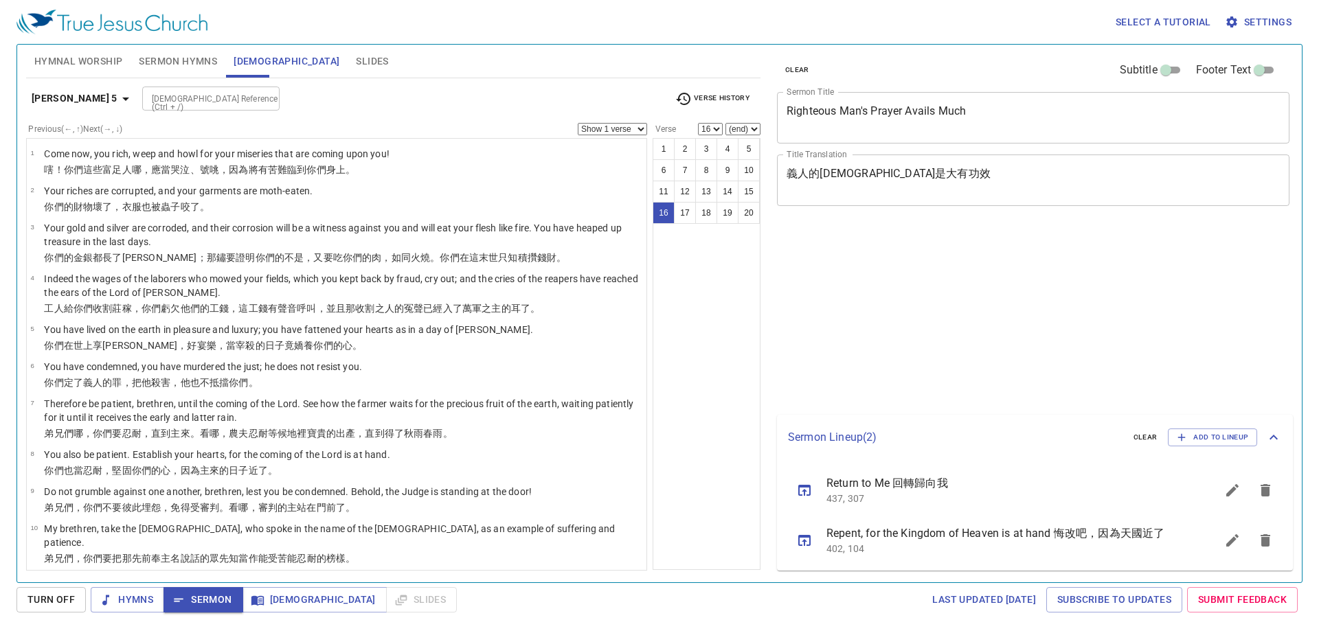
select select "16"
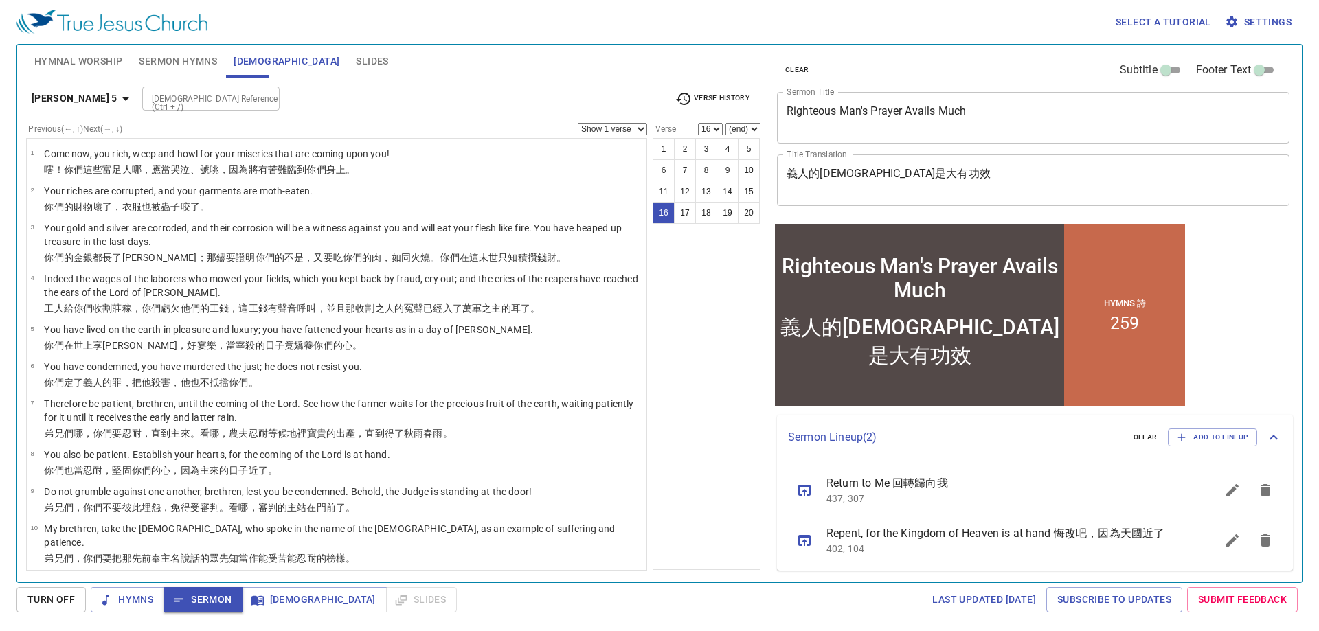
scroll to position [445, 0]
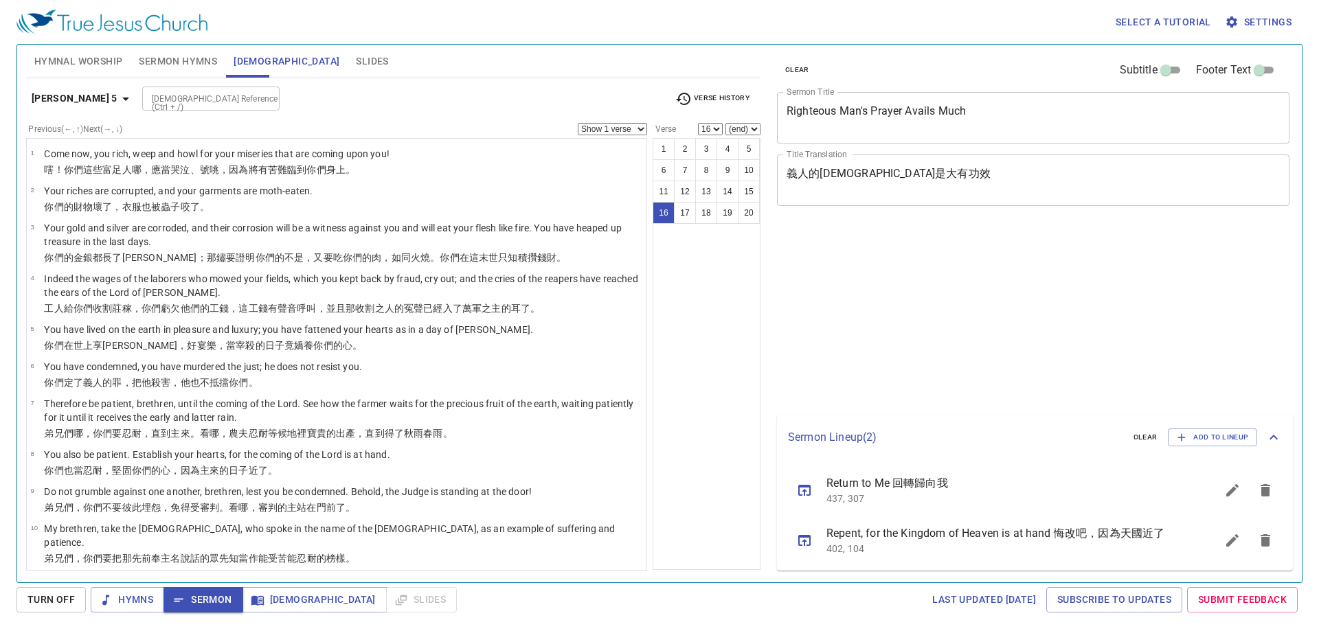
select select "16"
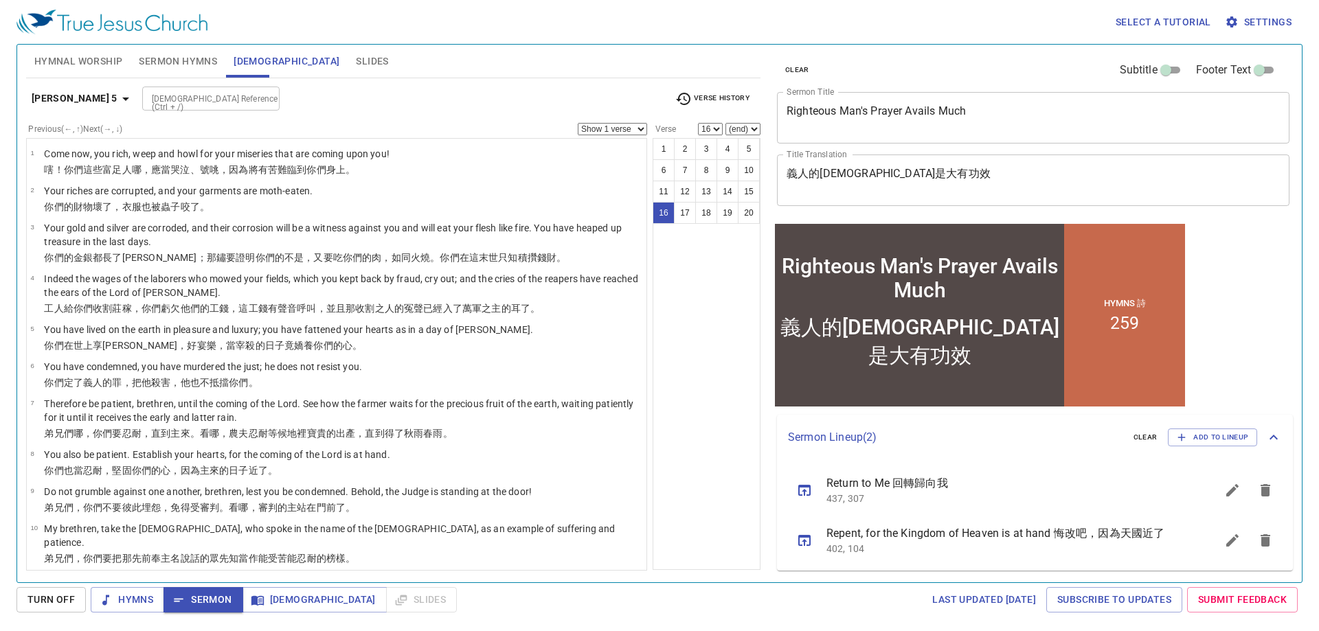
scroll to position [445, 0]
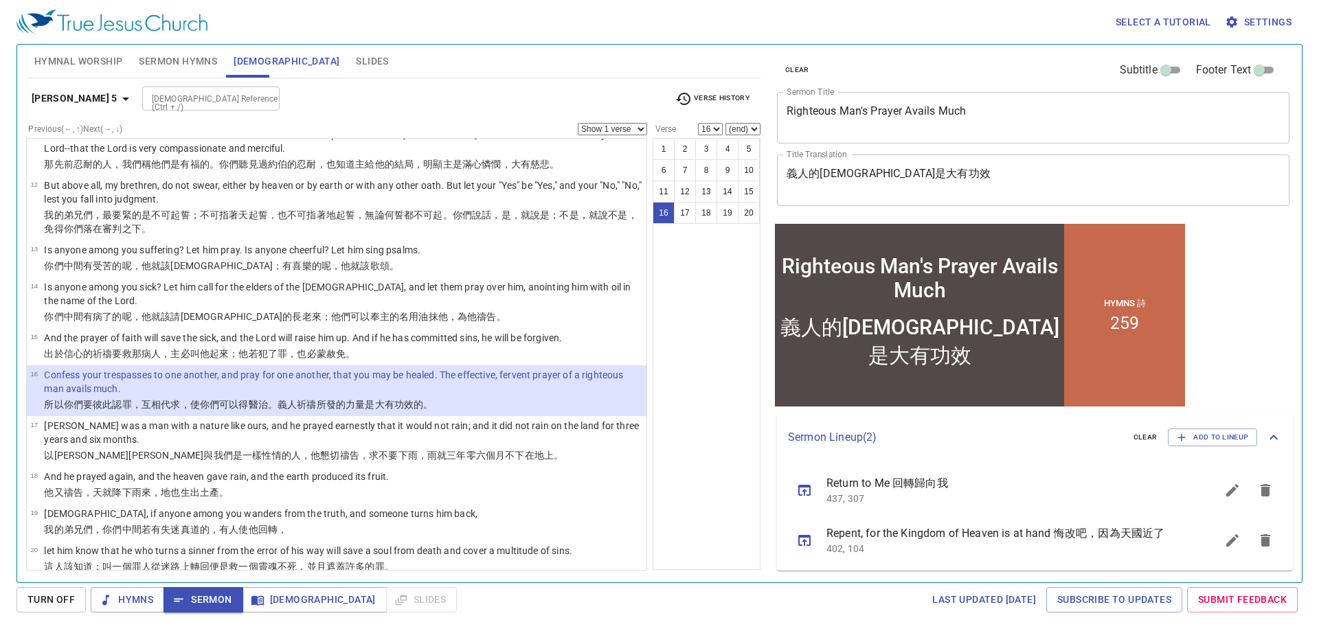
click at [86, 61] on span "Hymnal Worship" at bounding box center [78, 61] width 89 height 17
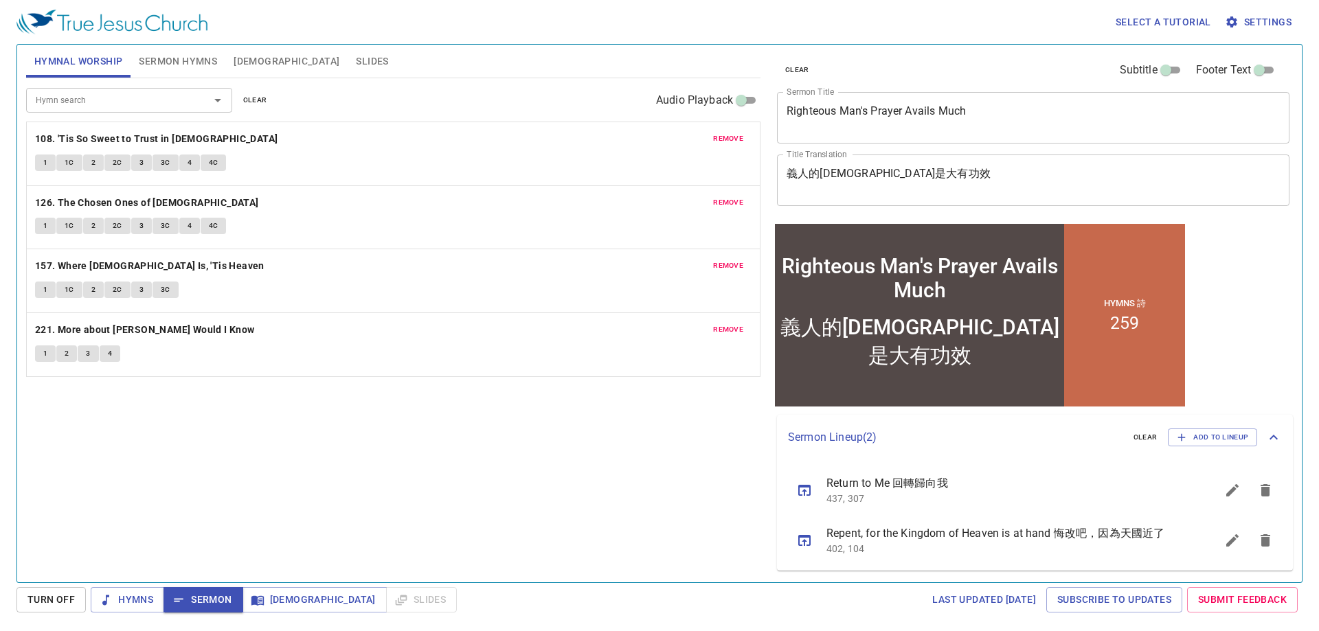
click at [269, 103] on button "clear" at bounding box center [255, 100] width 41 height 16
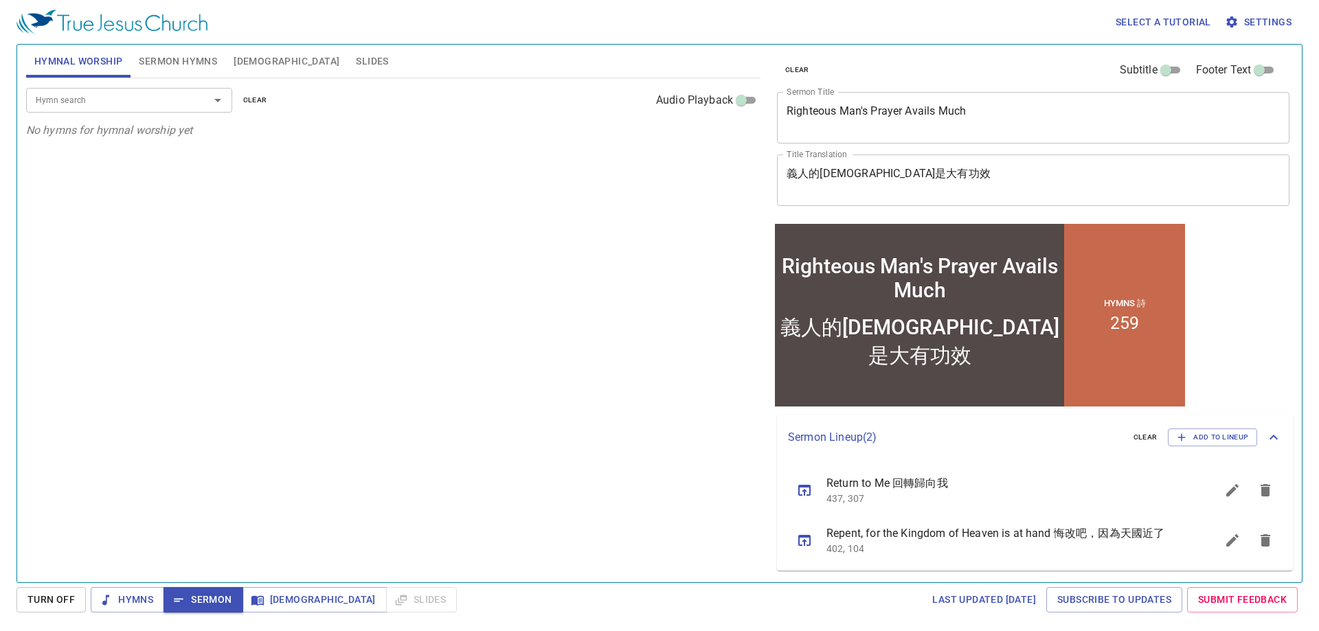
click at [183, 102] on input "Hymn search" at bounding box center [108, 100] width 157 height 16
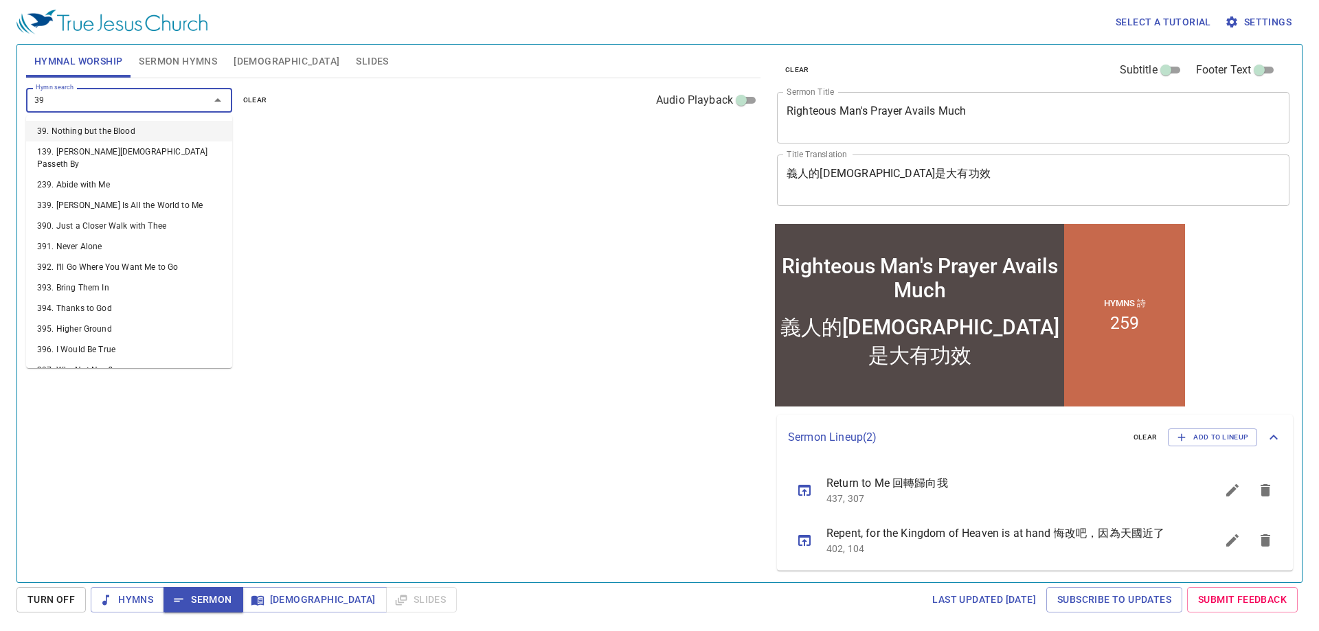
type input "393"
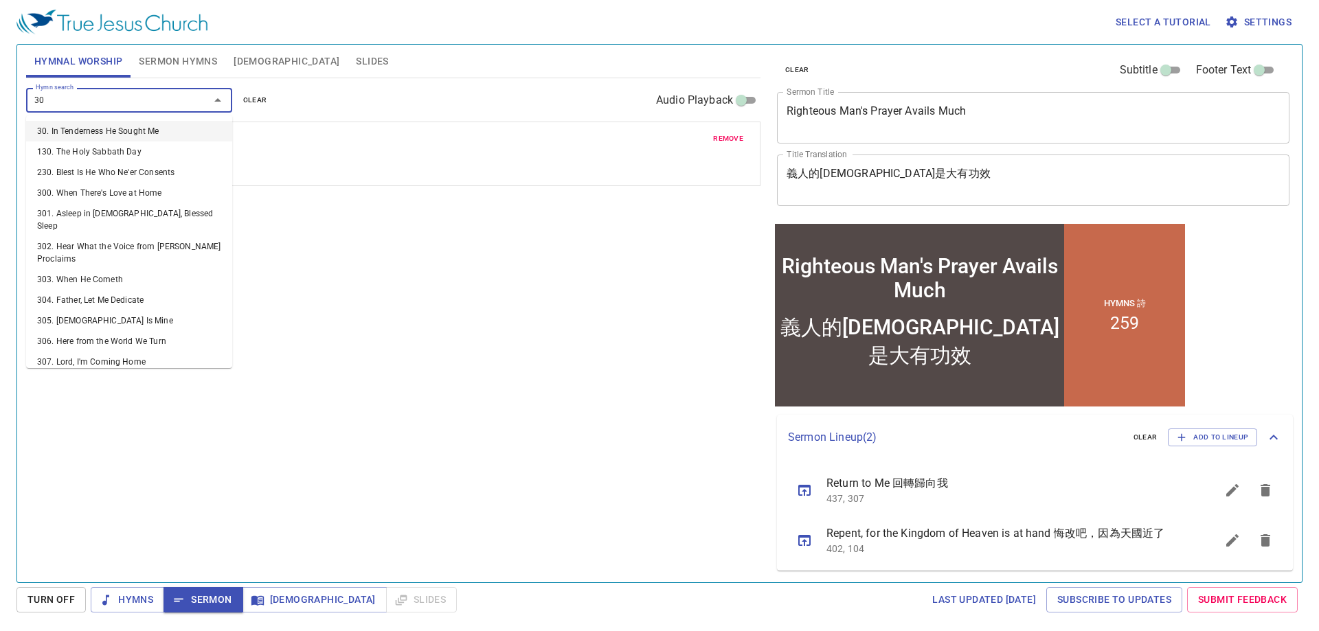
type input "307"
type input "225"
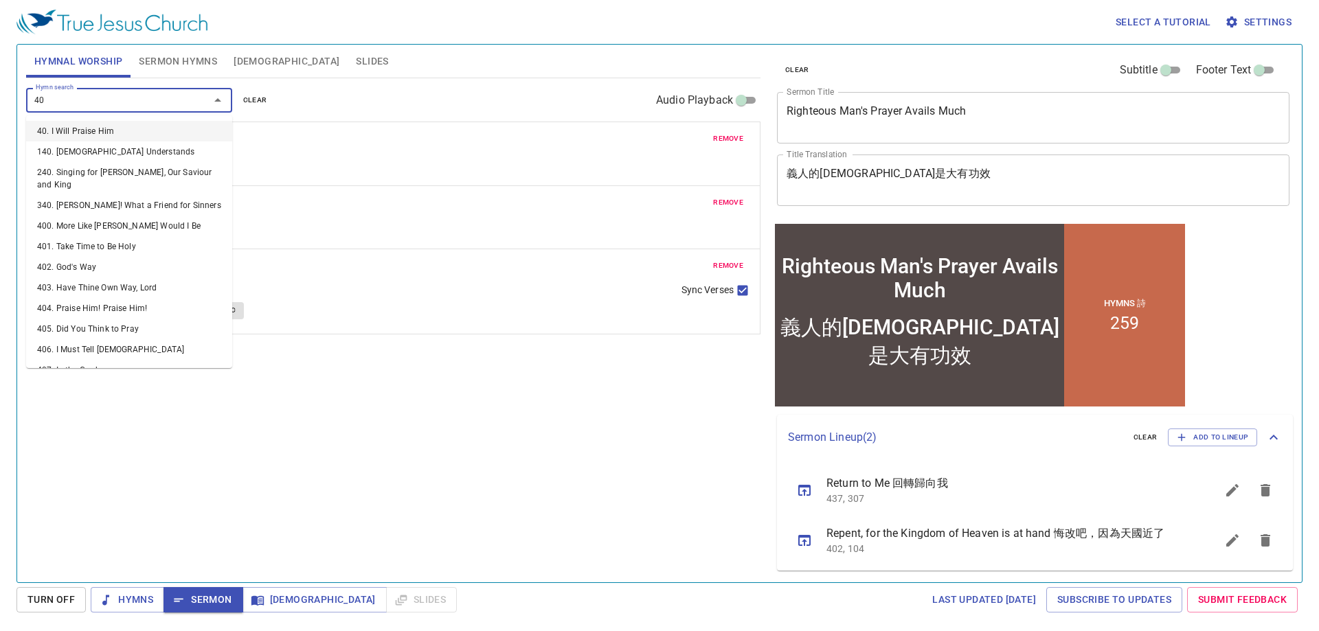
type input "402"
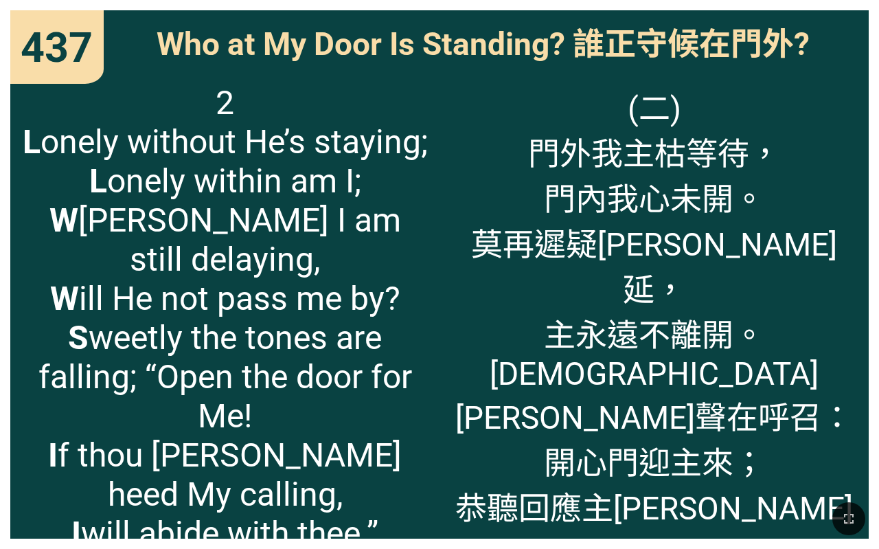
click at [467, 192] on div "(二) 門外我主枯等待， 門內我心未開。 莫再遲疑莫耽延， 主永遠不離開。 [DEMOGRAPHIC_DATA][PERSON_NAME]聲在呼召： 開心門迎…" at bounding box center [654, 305] width 429 height 466
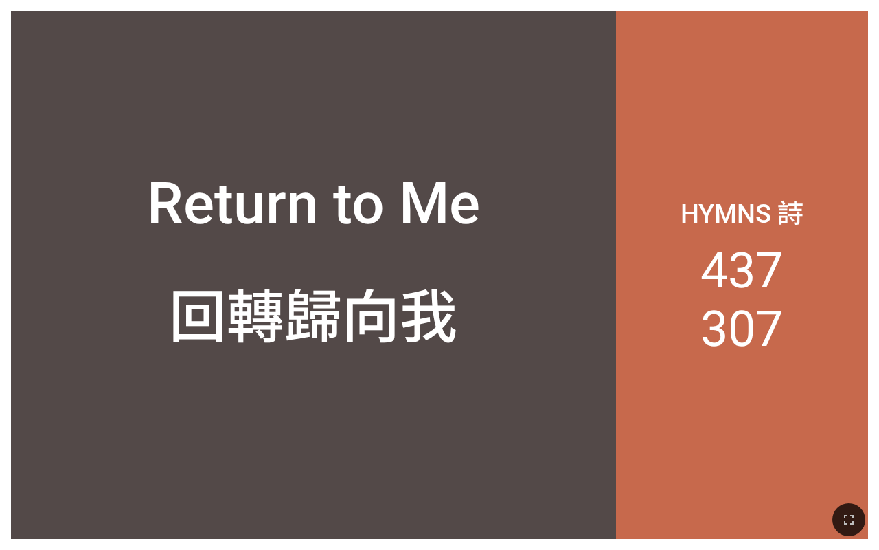
click at [552, 7] on div "Return to Me Return to Me 回轉歸向我 回轉歸向我 Hymns 詩 437 307" at bounding box center [439, 275] width 879 height 550
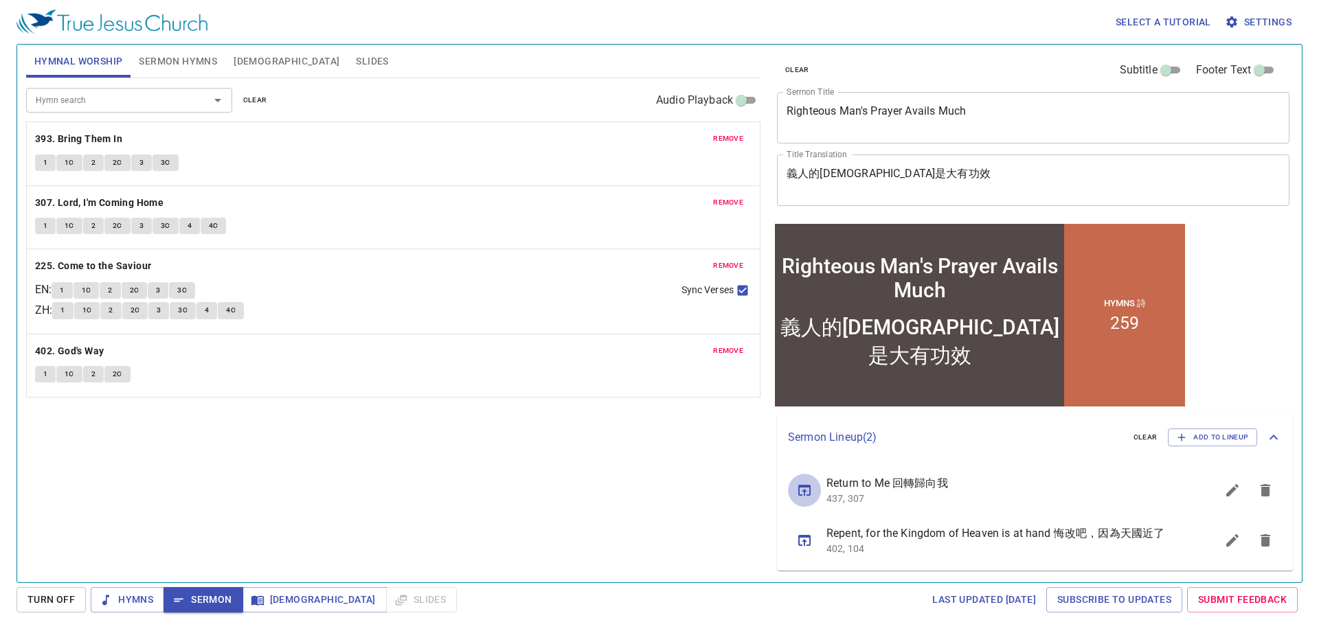
click at [802, 494] on icon "sermon lineup list" at bounding box center [804, 490] width 16 height 16
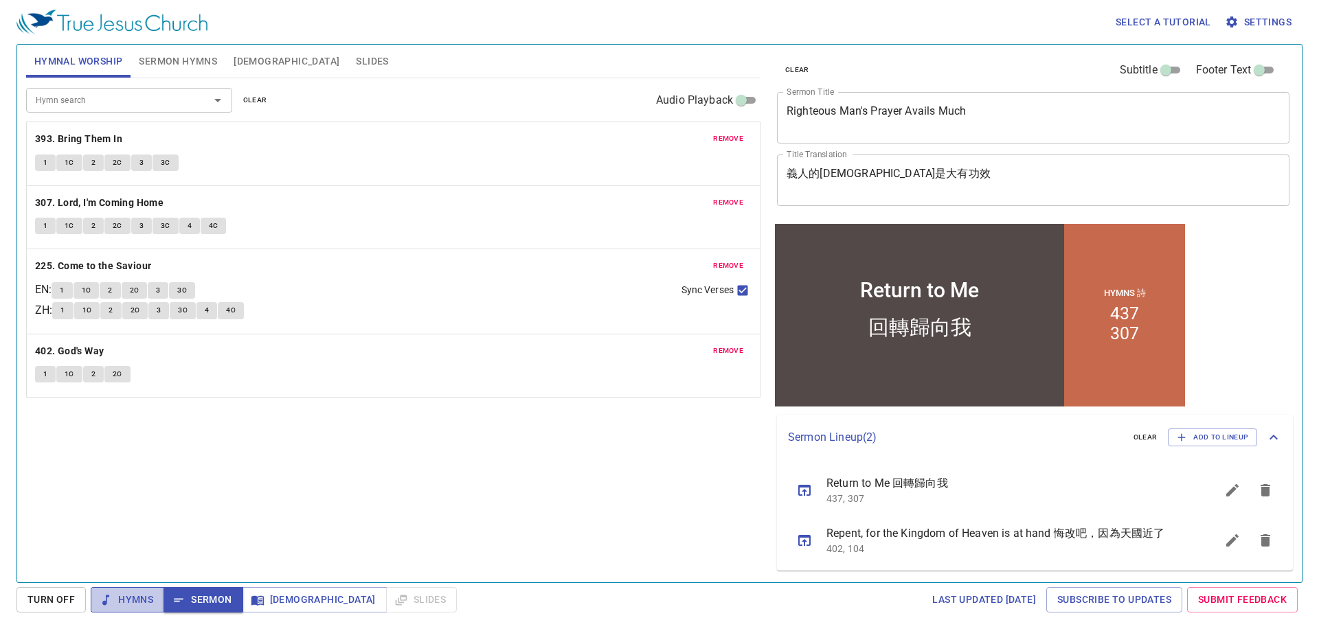
click at [119, 598] on span "Hymns" at bounding box center [128, 599] width 52 height 17
click at [92, 137] on b "393. Bring Them In" at bounding box center [78, 139] width 87 height 17
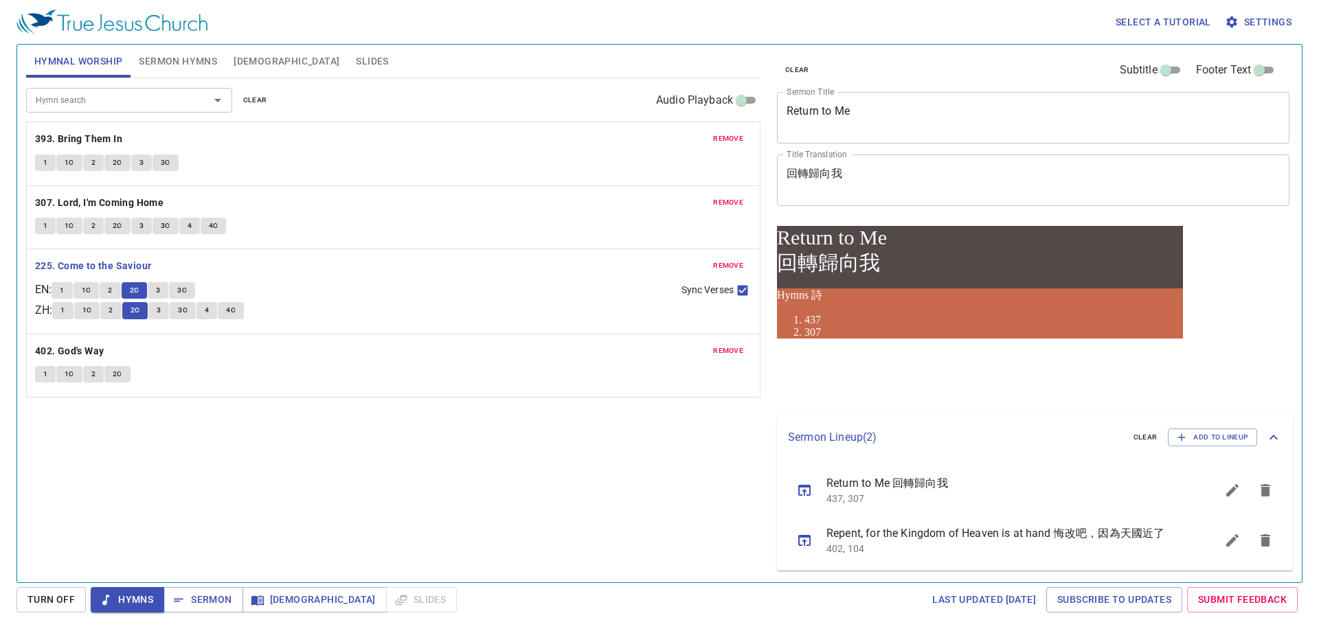
click at [160, 289] on span "3" at bounding box center [158, 290] width 4 height 12
click at [160, 288] on span "3" at bounding box center [158, 290] width 4 height 12
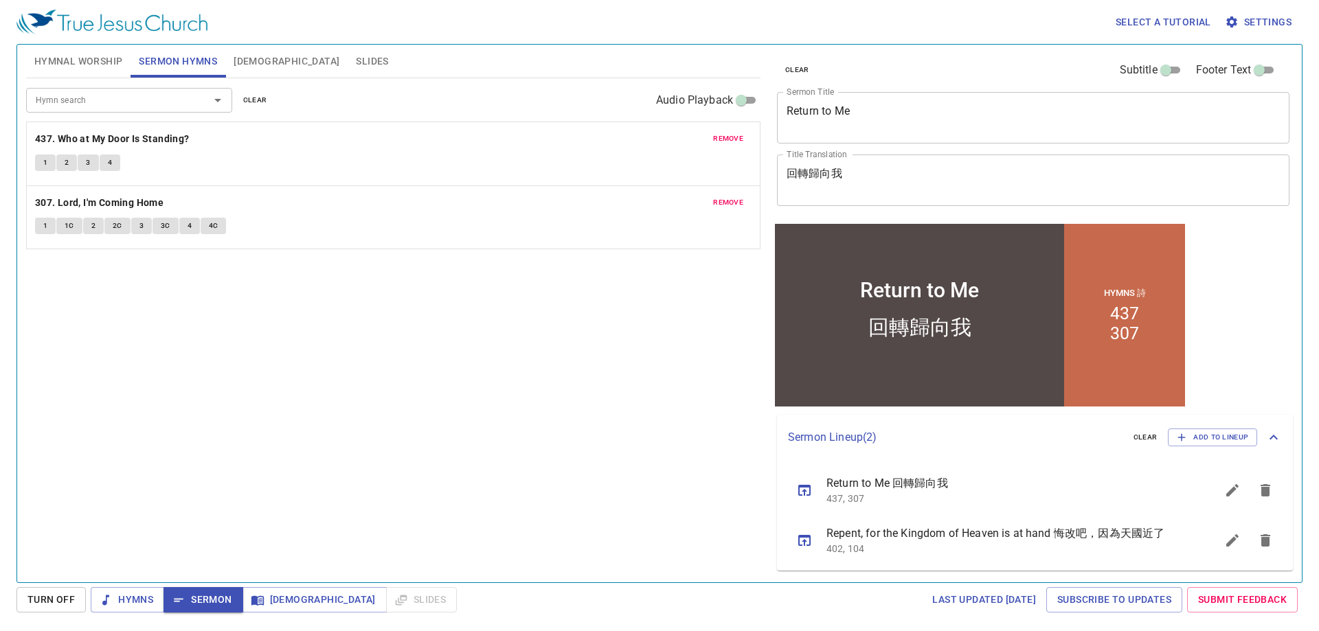
click at [96, 130] on div "remove 437. Who at My Door Is Standing? 1 2 3 4" at bounding box center [393, 153] width 733 height 63
click at [97, 133] on b "437. Who at My Door Is Standing?" at bounding box center [112, 139] width 155 height 17
click at [65, 139] on b "437. Who at My Door Is Standing?" at bounding box center [112, 139] width 155 height 17
click at [295, 177] on div "remove 437. Who at My Door Is Standing? 1 2 3 4" at bounding box center [393, 153] width 733 height 63
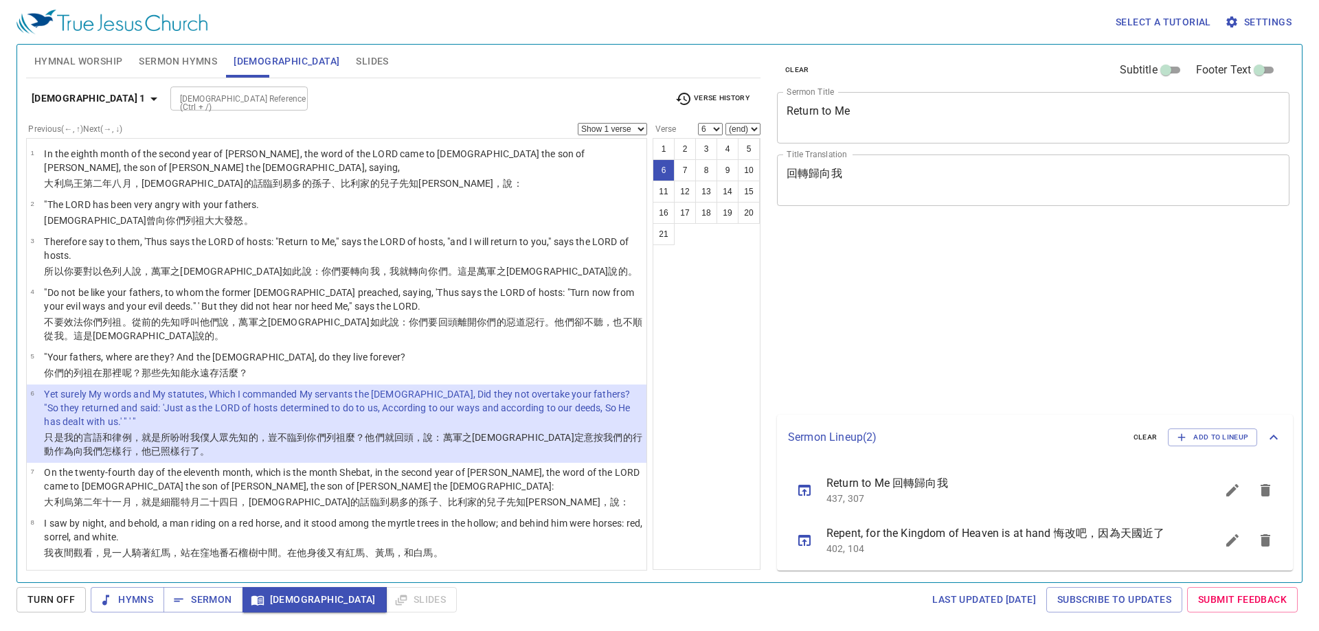
select select "6"
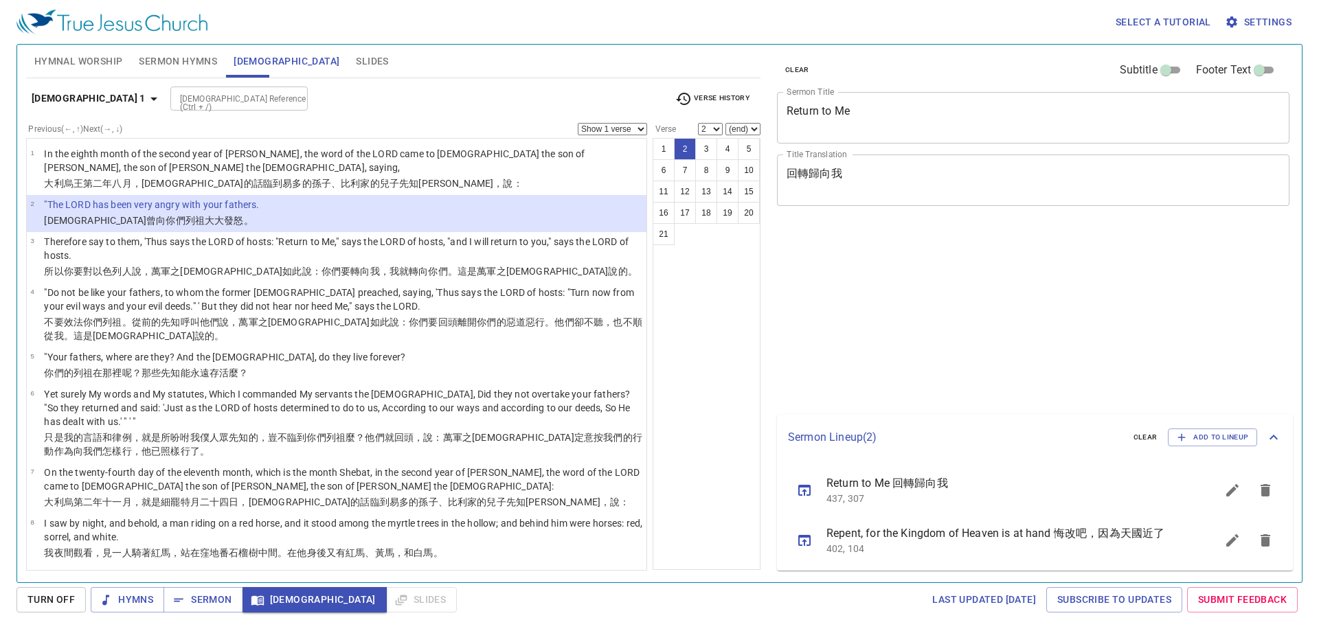
select select "2"
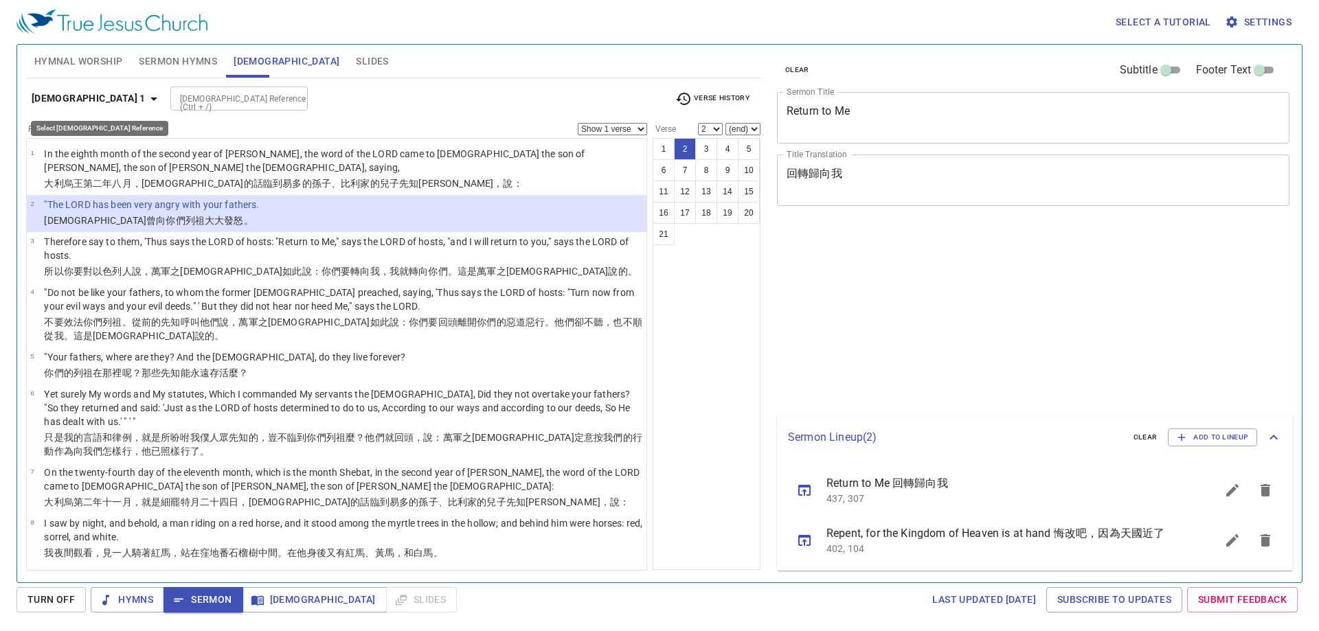
select select "2"
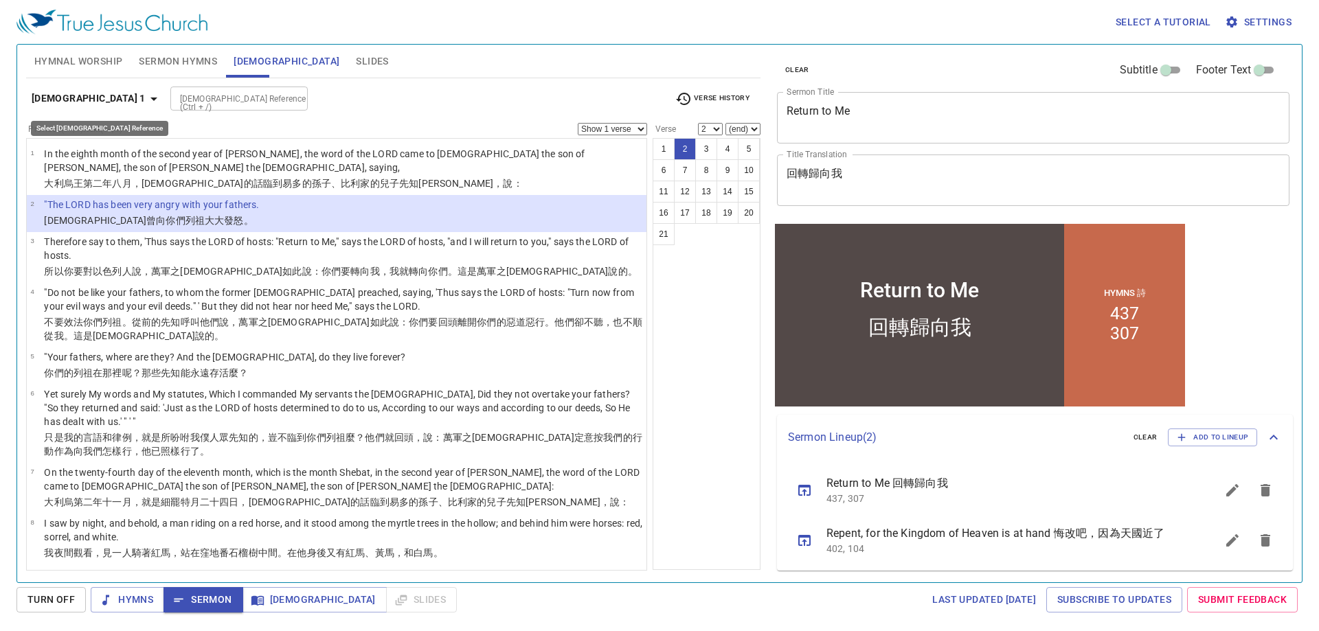
click at [89, 102] on b "[DEMOGRAPHIC_DATA] 1" at bounding box center [89, 98] width 114 height 17
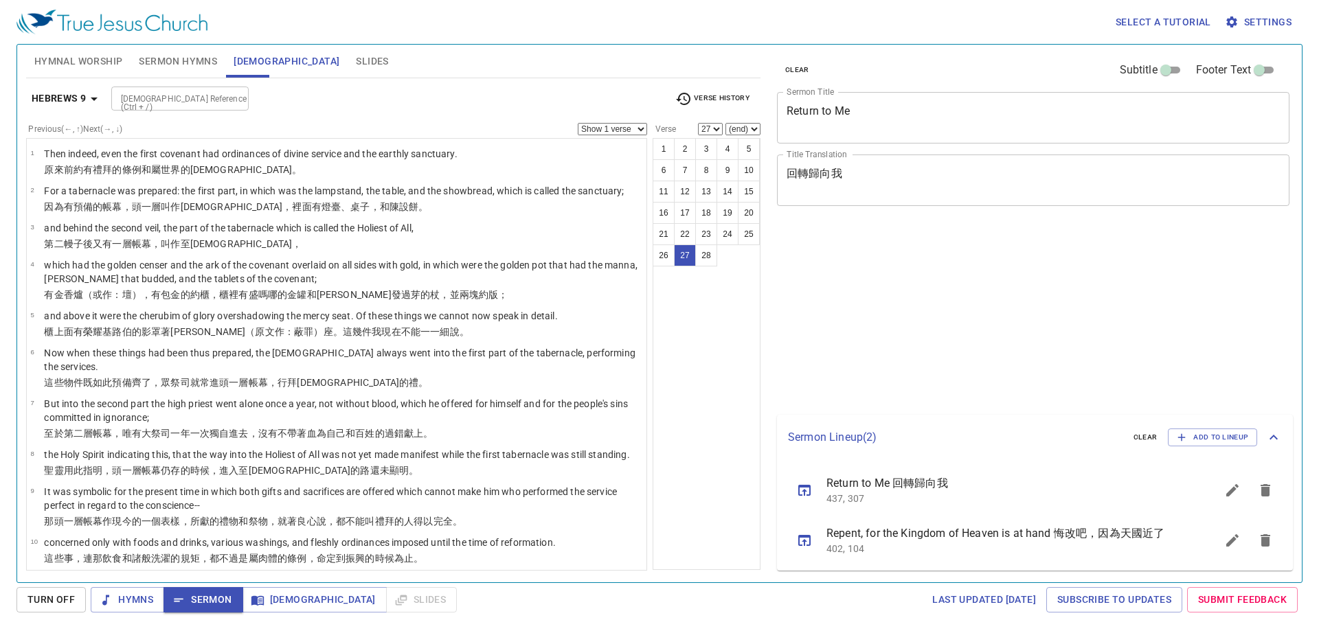
select select "27"
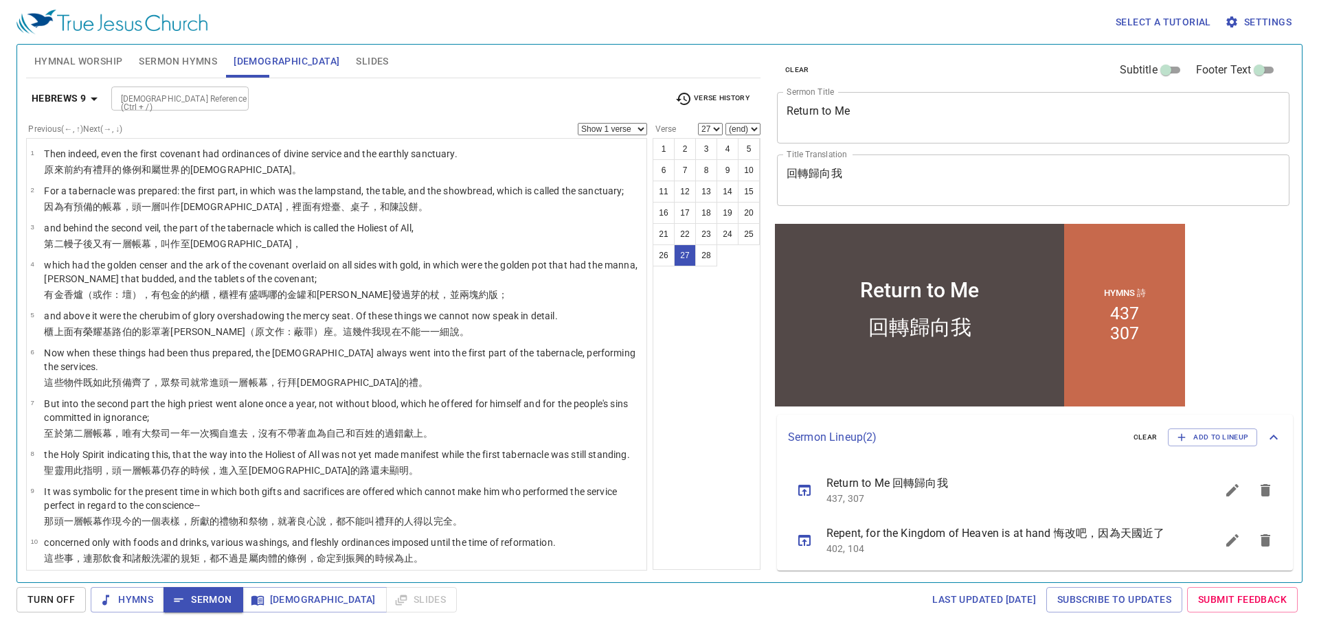
scroll to position [811, 0]
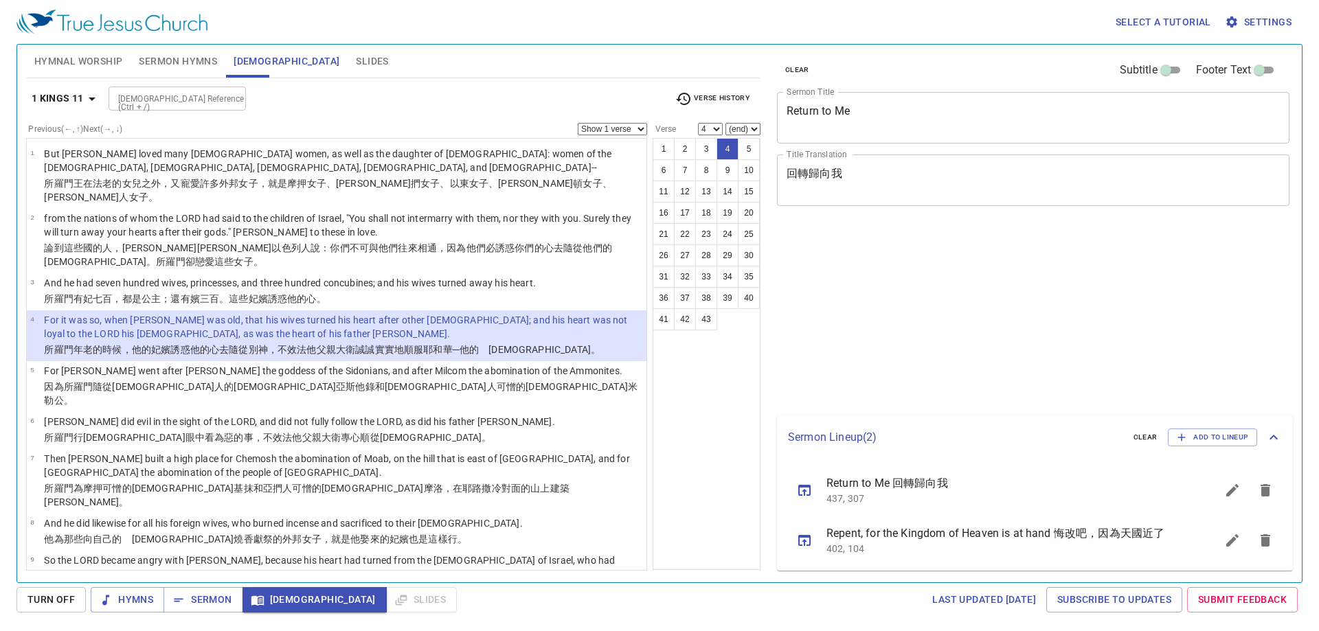
select select "4"
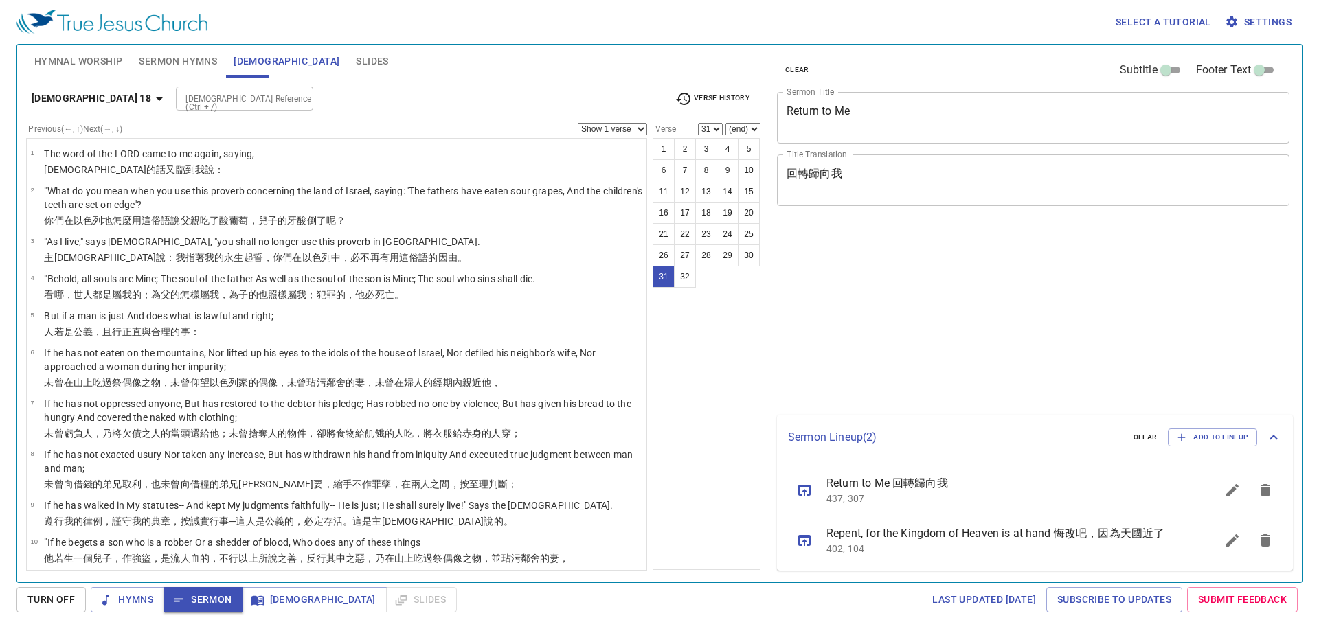
select select "31"
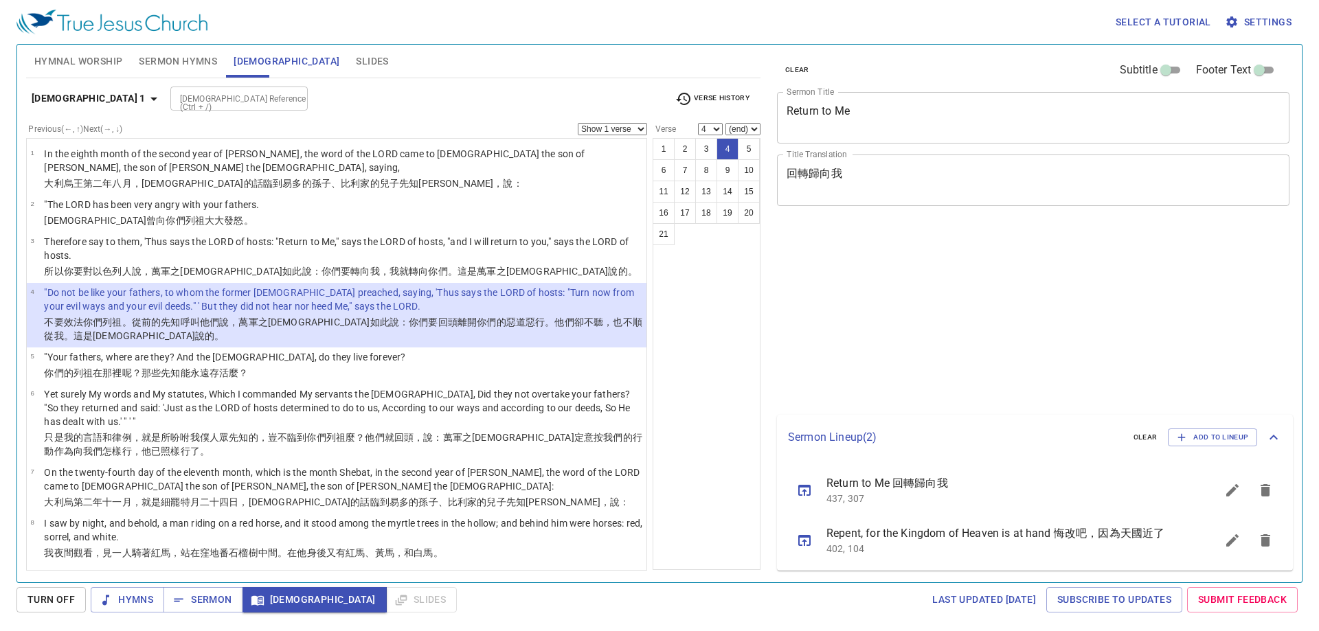
select select "4"
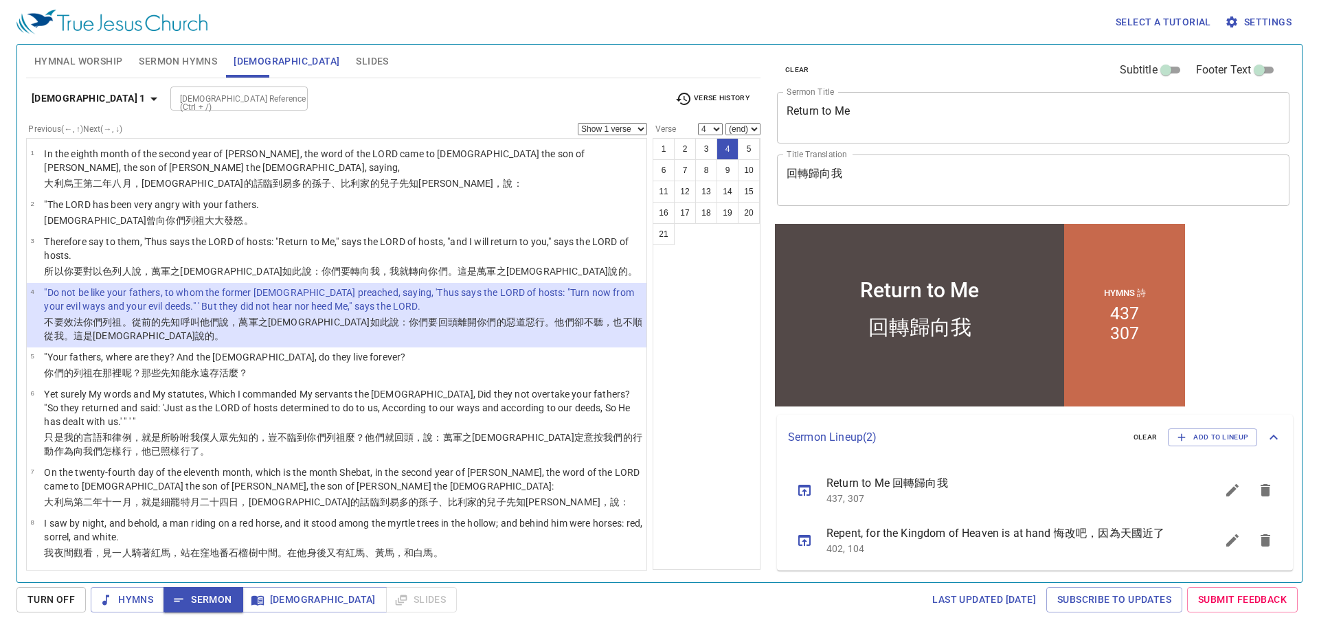
scroll to position [2, 0]
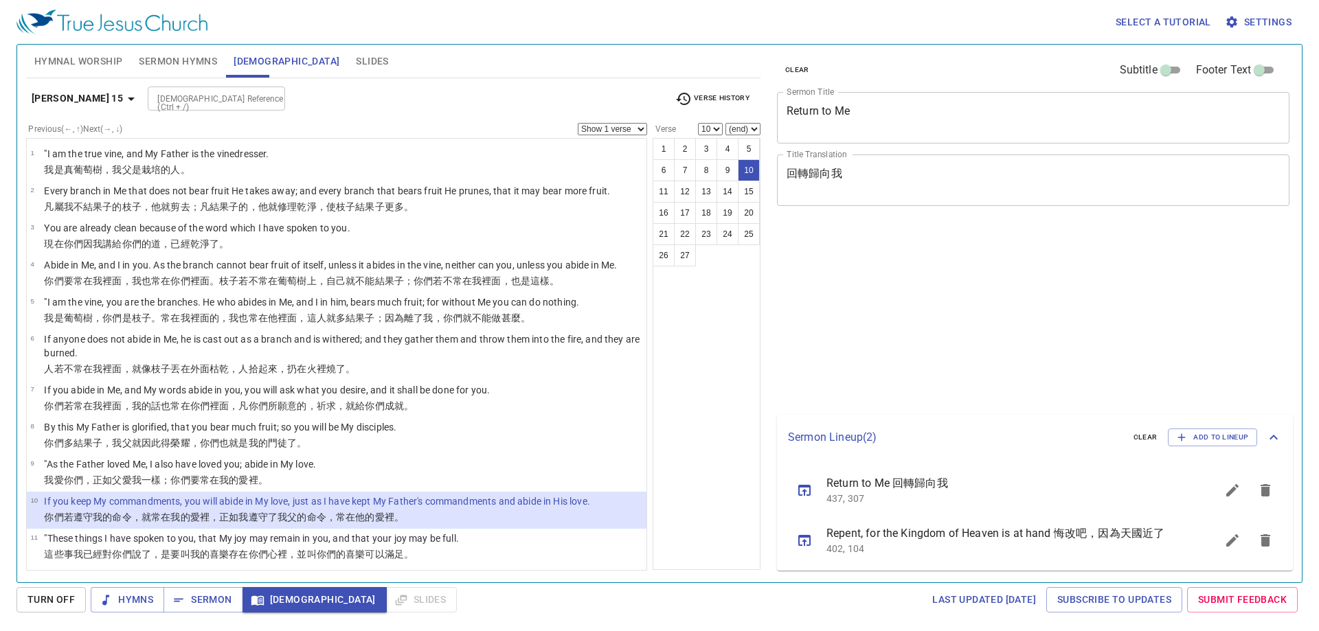
select select "10"
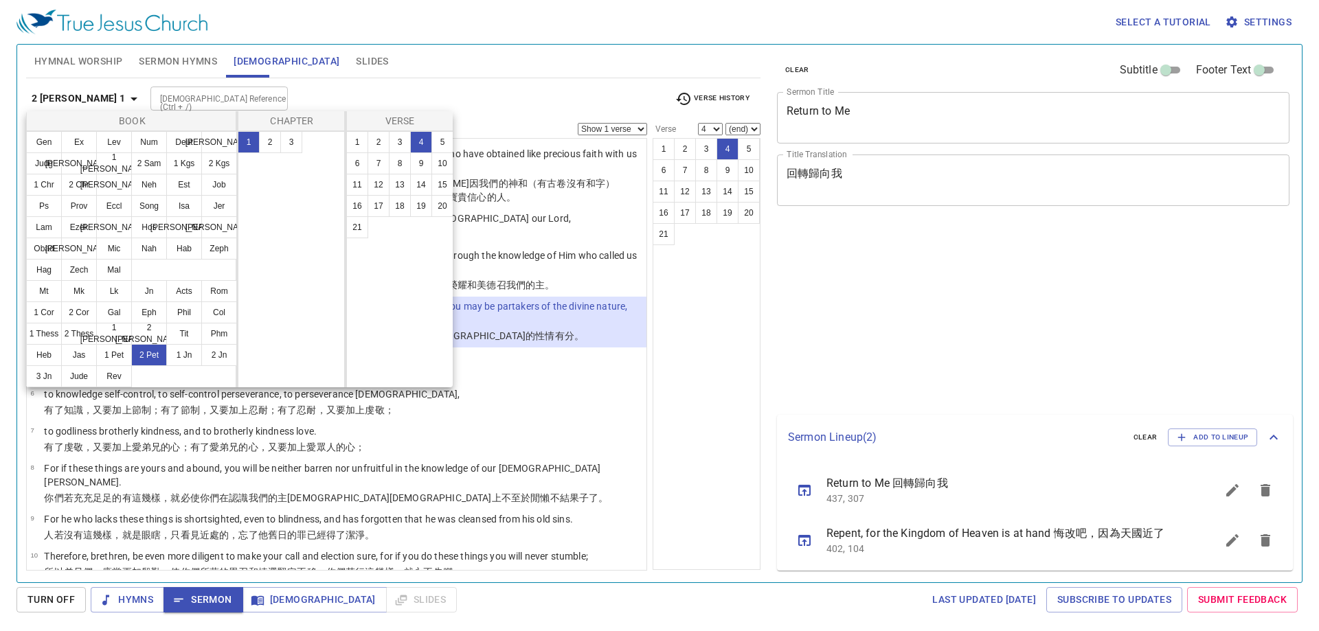
select select "4"
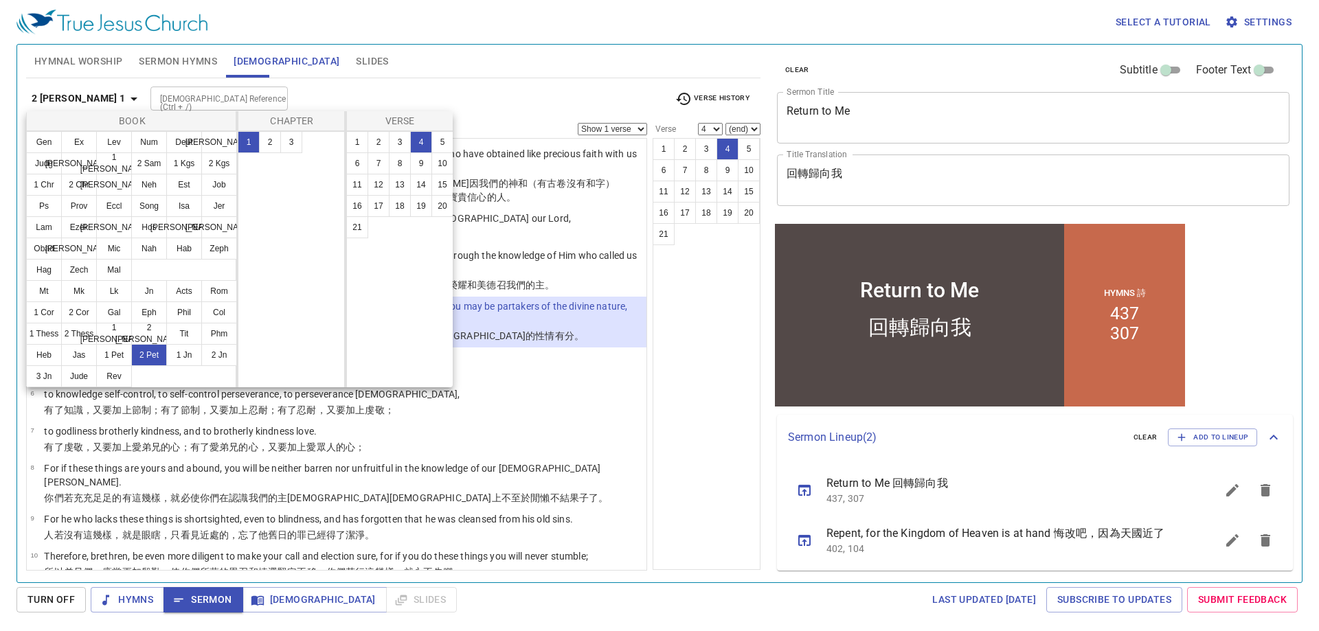
click at [84, 274] on button "Zech" at bounding box center [79, 270] width 36 height 22
click at [0, 0] on button "1" at bounding box center [0, 0] width 0 height 0
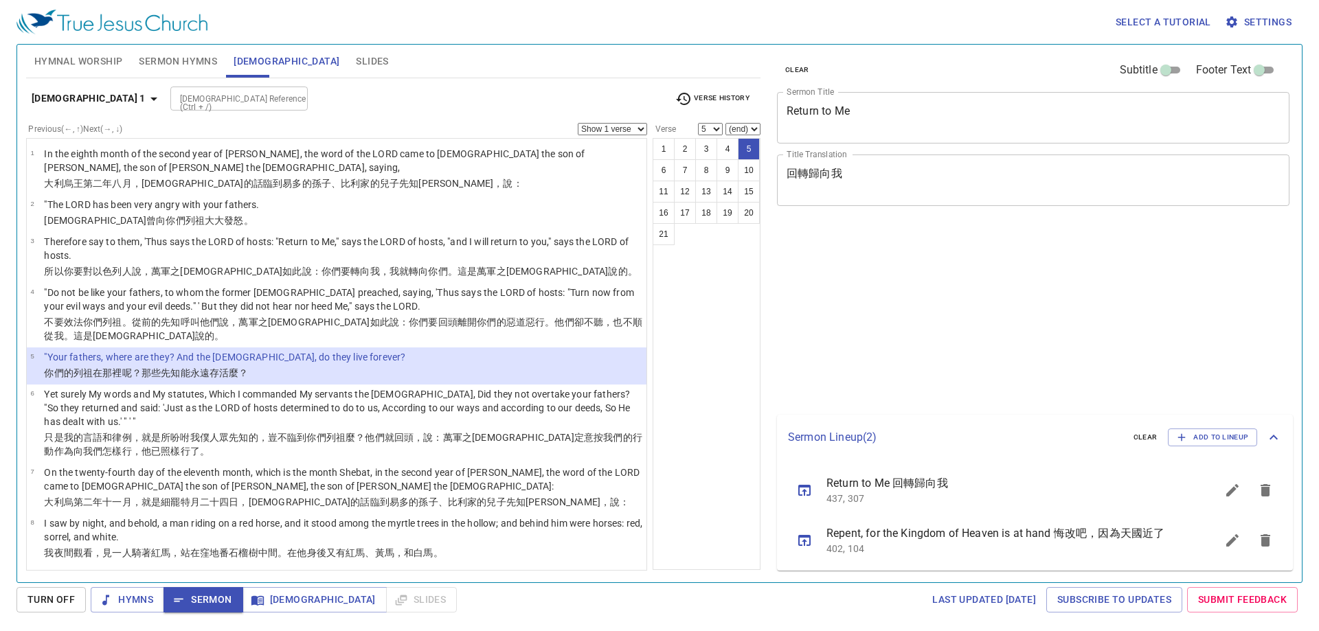
select select "5"
